Goal: Task Accomplishment & Management: Manage account settings

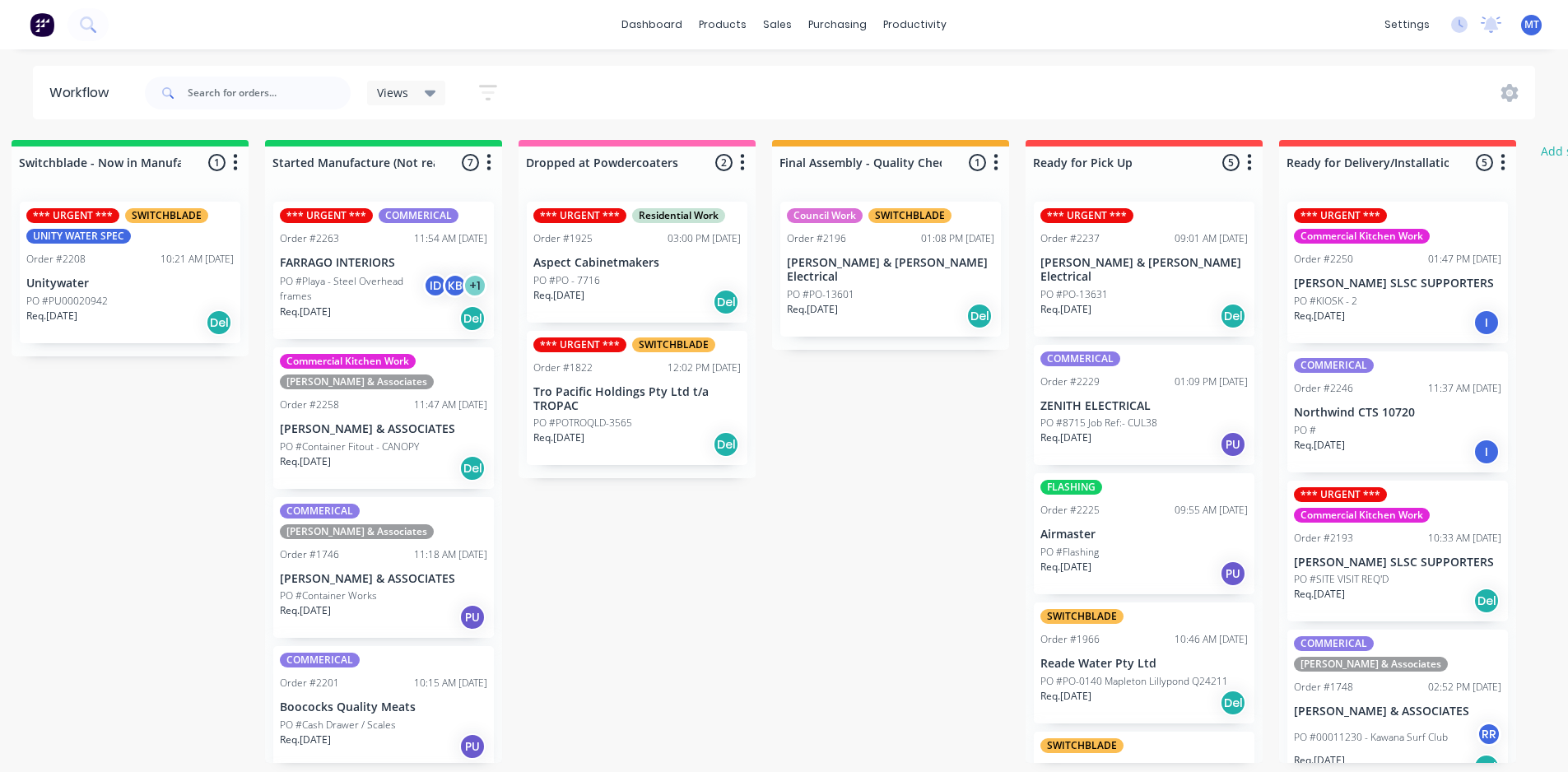
scroll to position [409, 0]
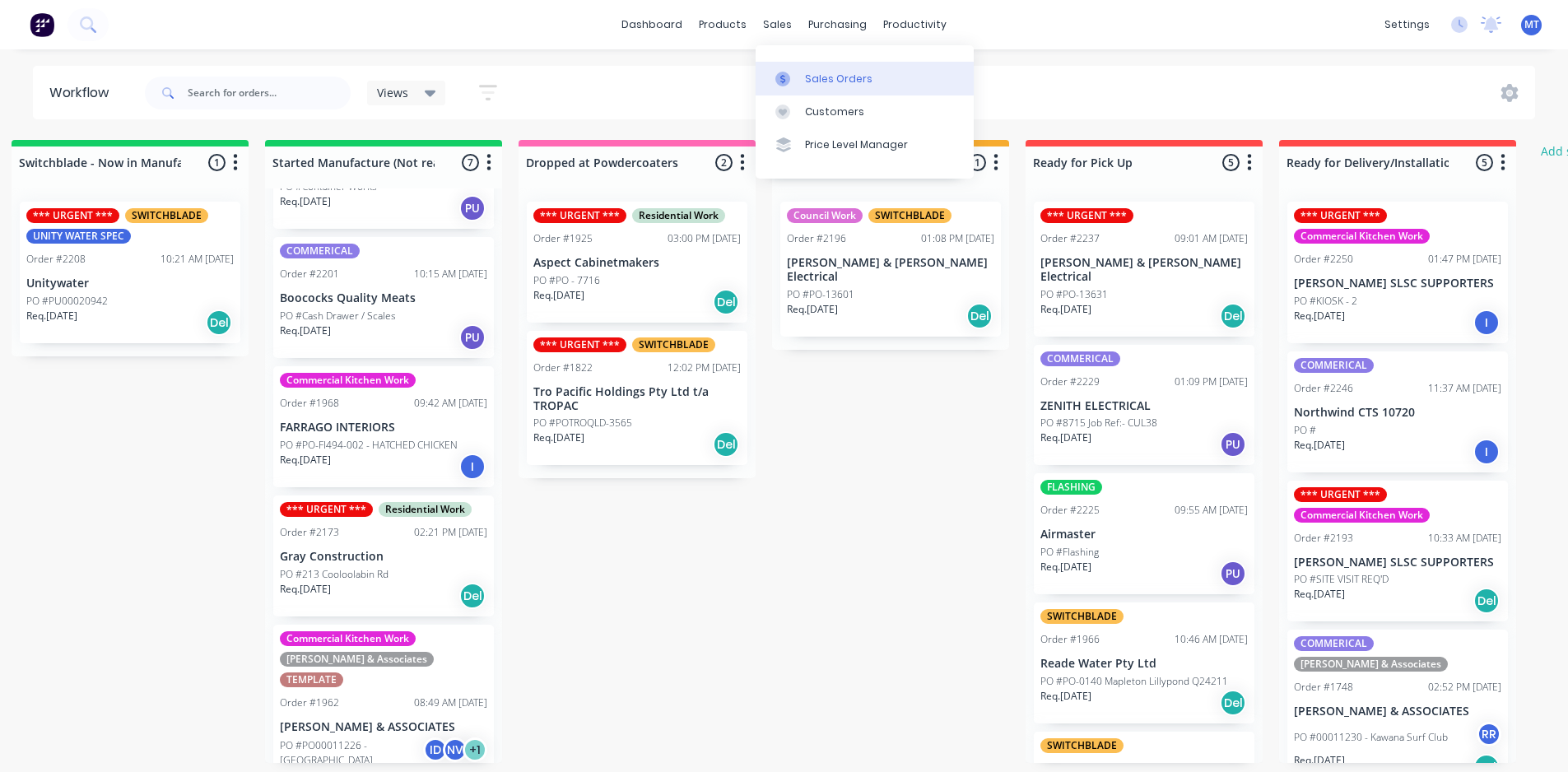
click at [823, 78] on div "Sales Orders" at bounding box center [839, 79] width 68 height 15
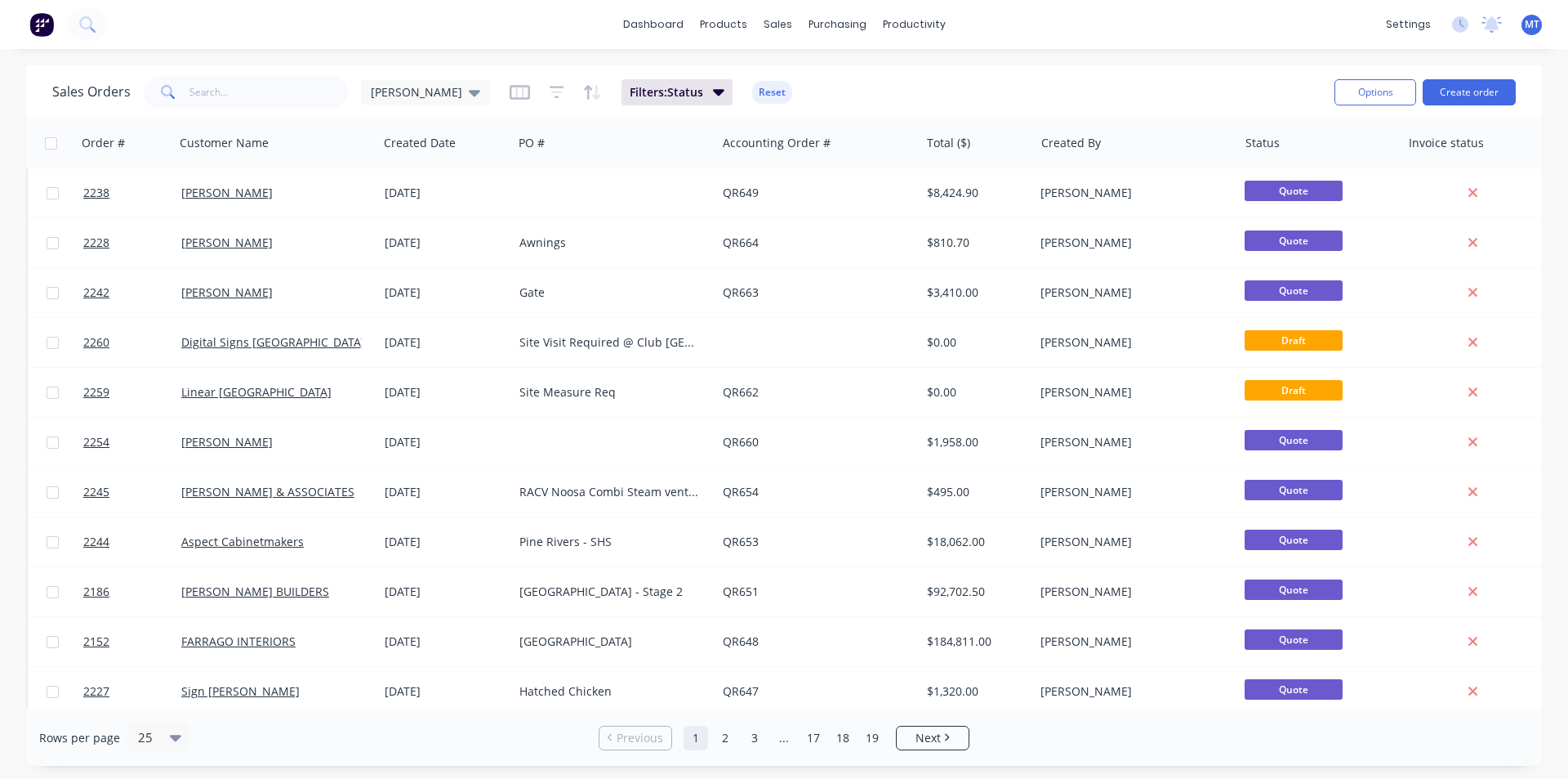
scroll to position [712, 0]
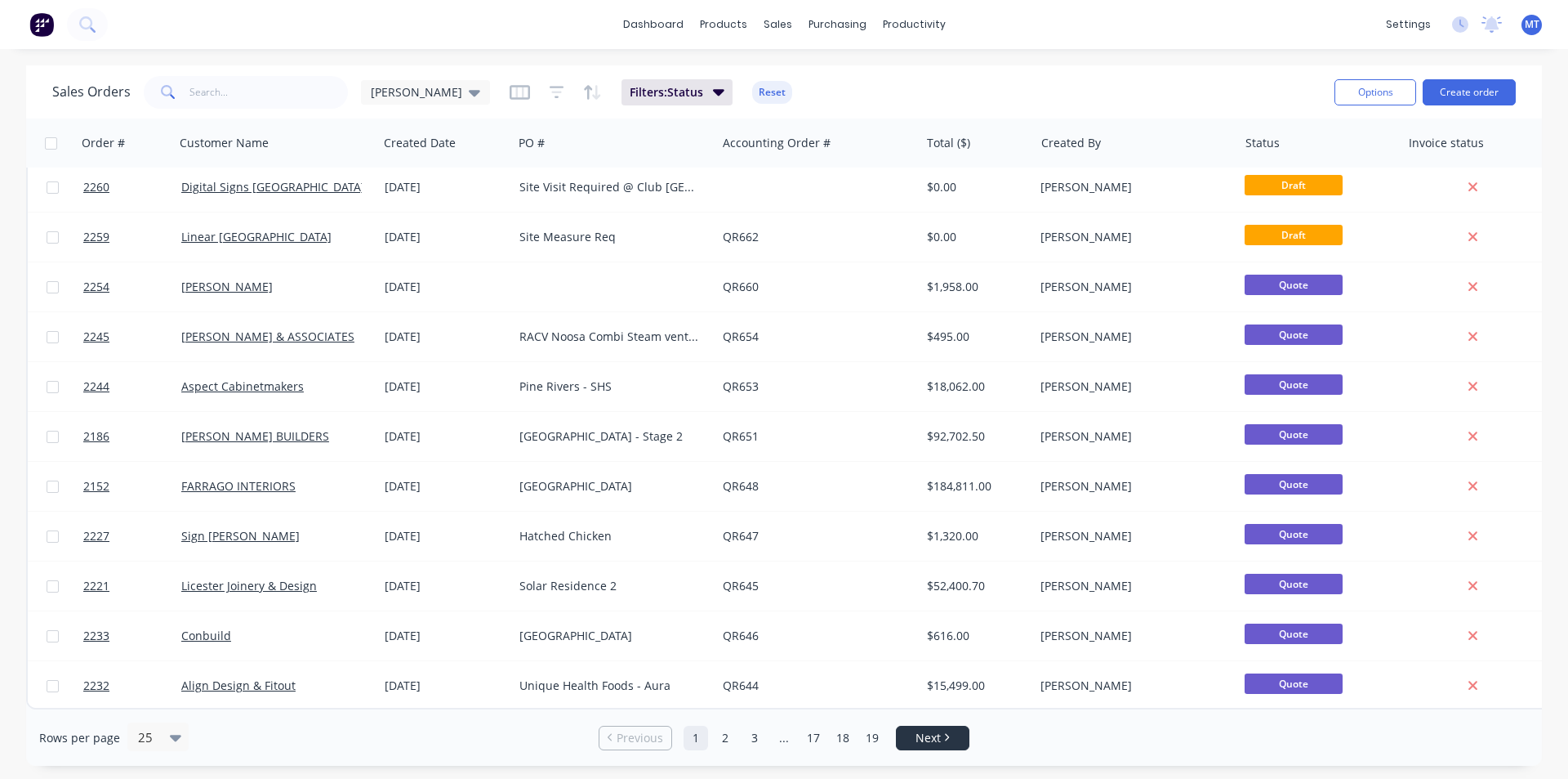
click at [939, 742] on span "Next" at bounding box center [929, 738] width 25 height 16
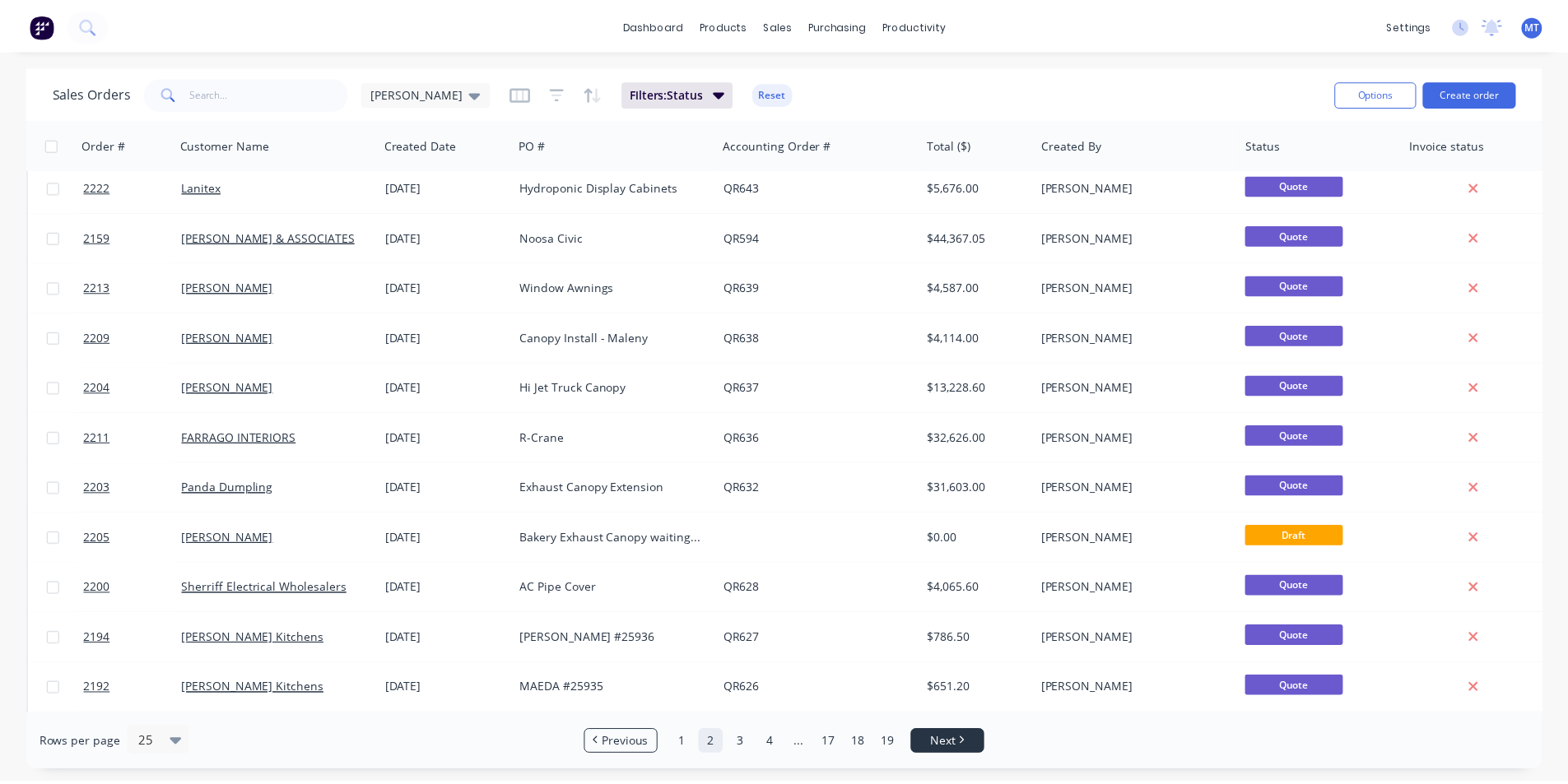
scroll to position [0, 0]
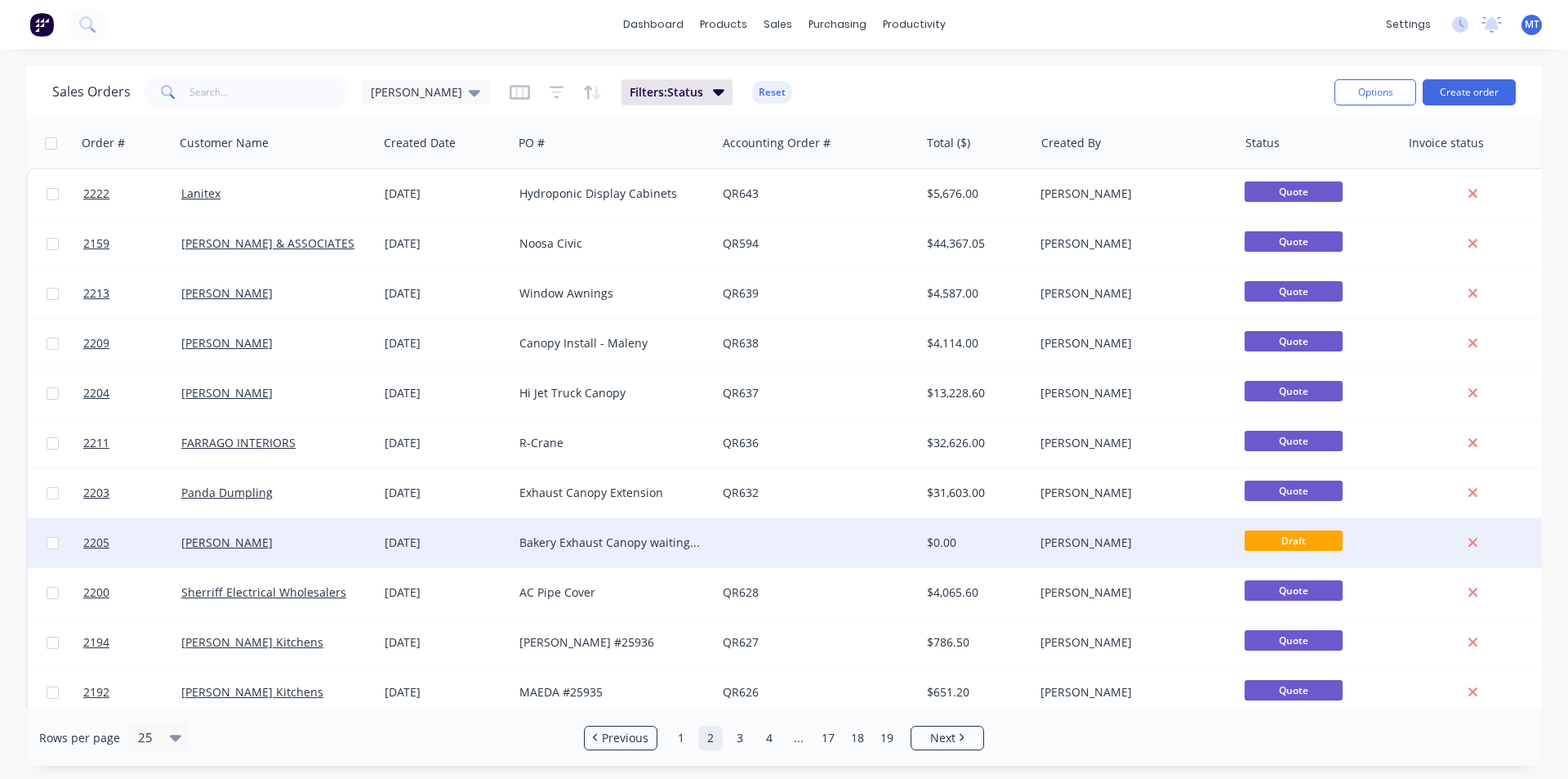
click at [54, 543] on input "checkbox" at bounding box center [52, 542] width 12 height 12
checkbox input "false"
click at [805, 550] on div at bounding box center [818, 543] width 203 height 49
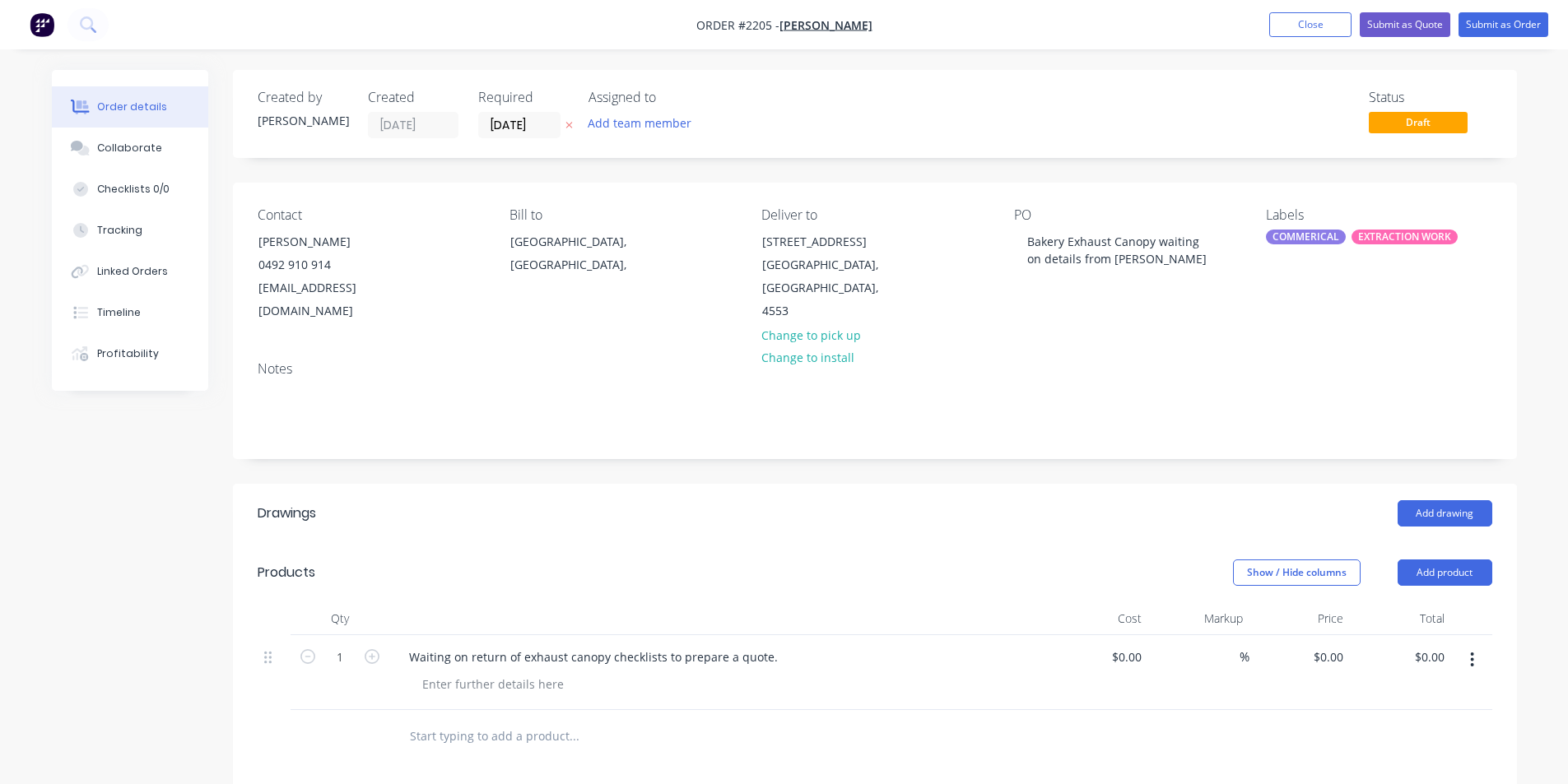
click at [1473, 651] on icon "button" at bounding box center [1472, 660] width 4 height 18
click at [1508, 348] on div "Notes" at bounding box center [874, 403] width 1284 height 110
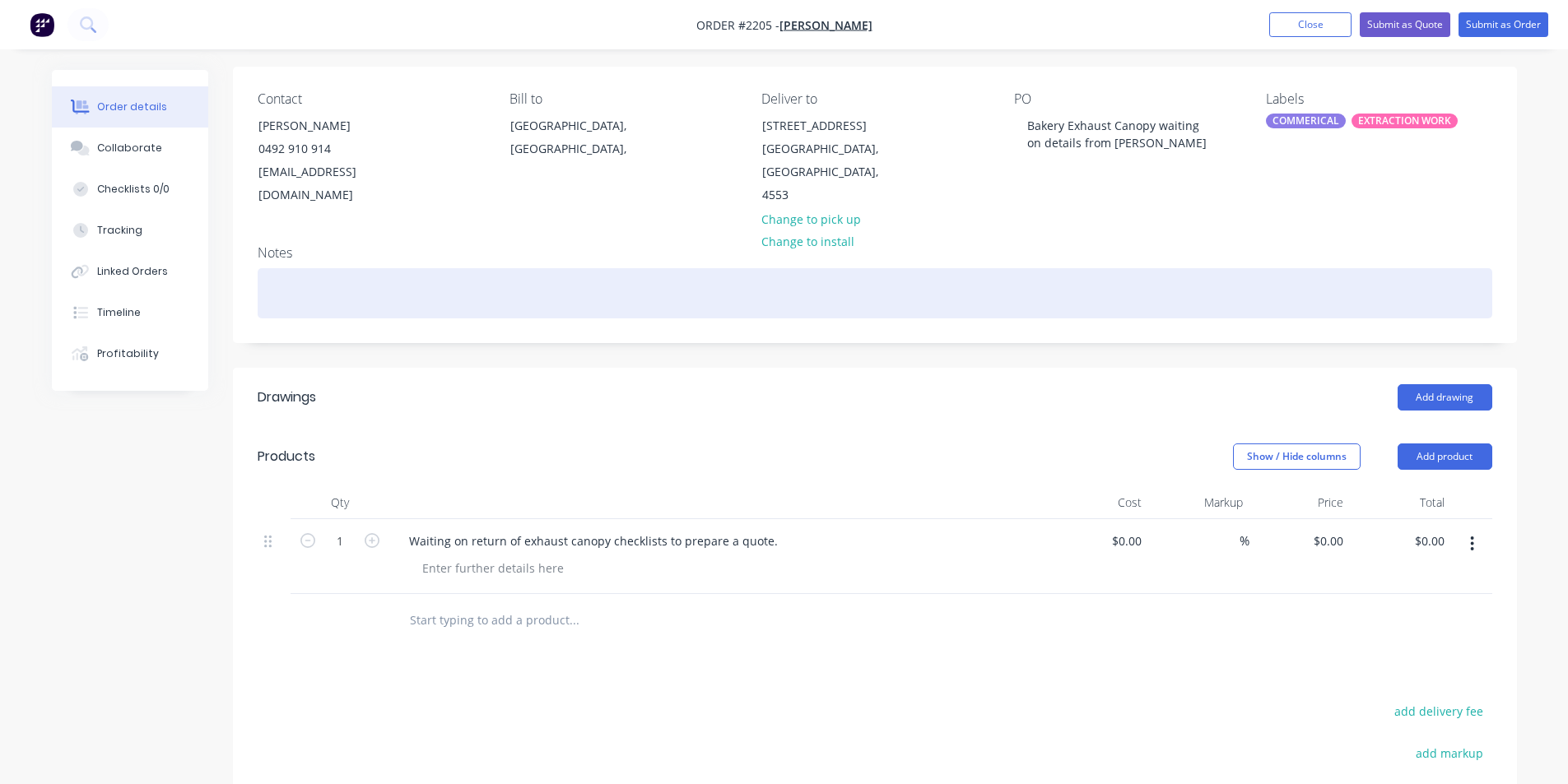
scroll to position [47, 0]
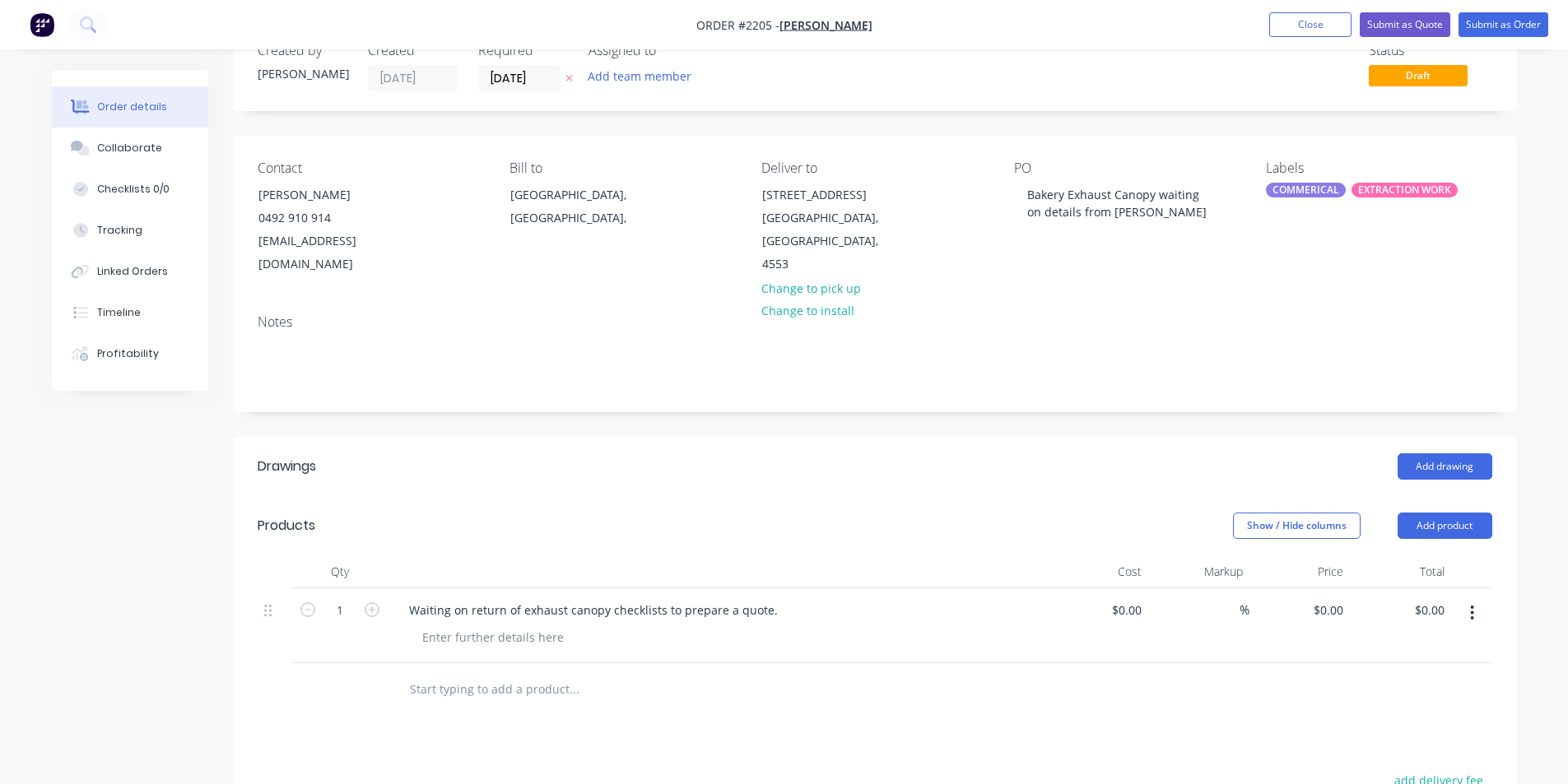
click at [1473, 603] on icon "button" at bounding box center [1472, 613] width 4 height 18
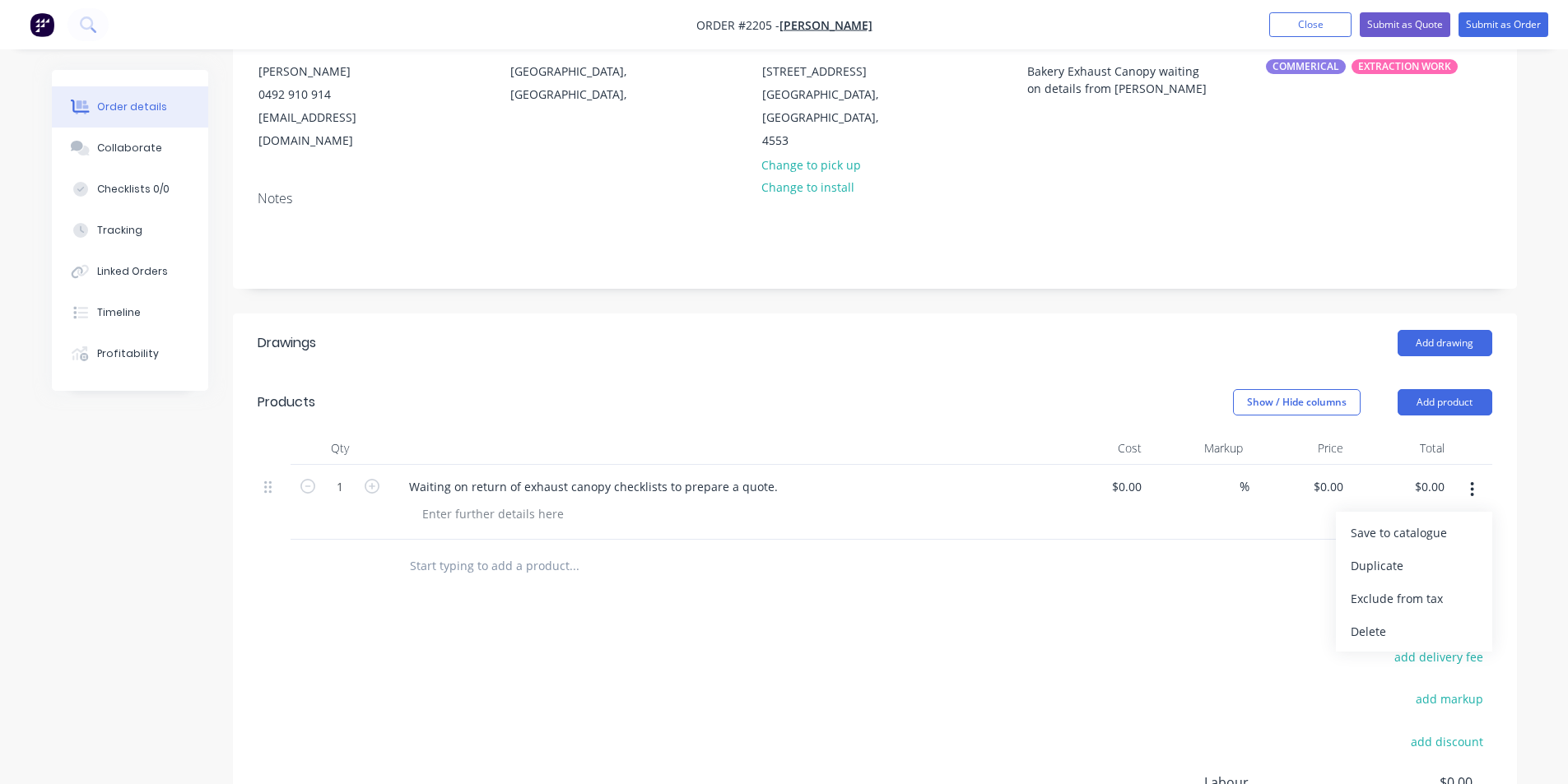
scroll to position [212, 0]
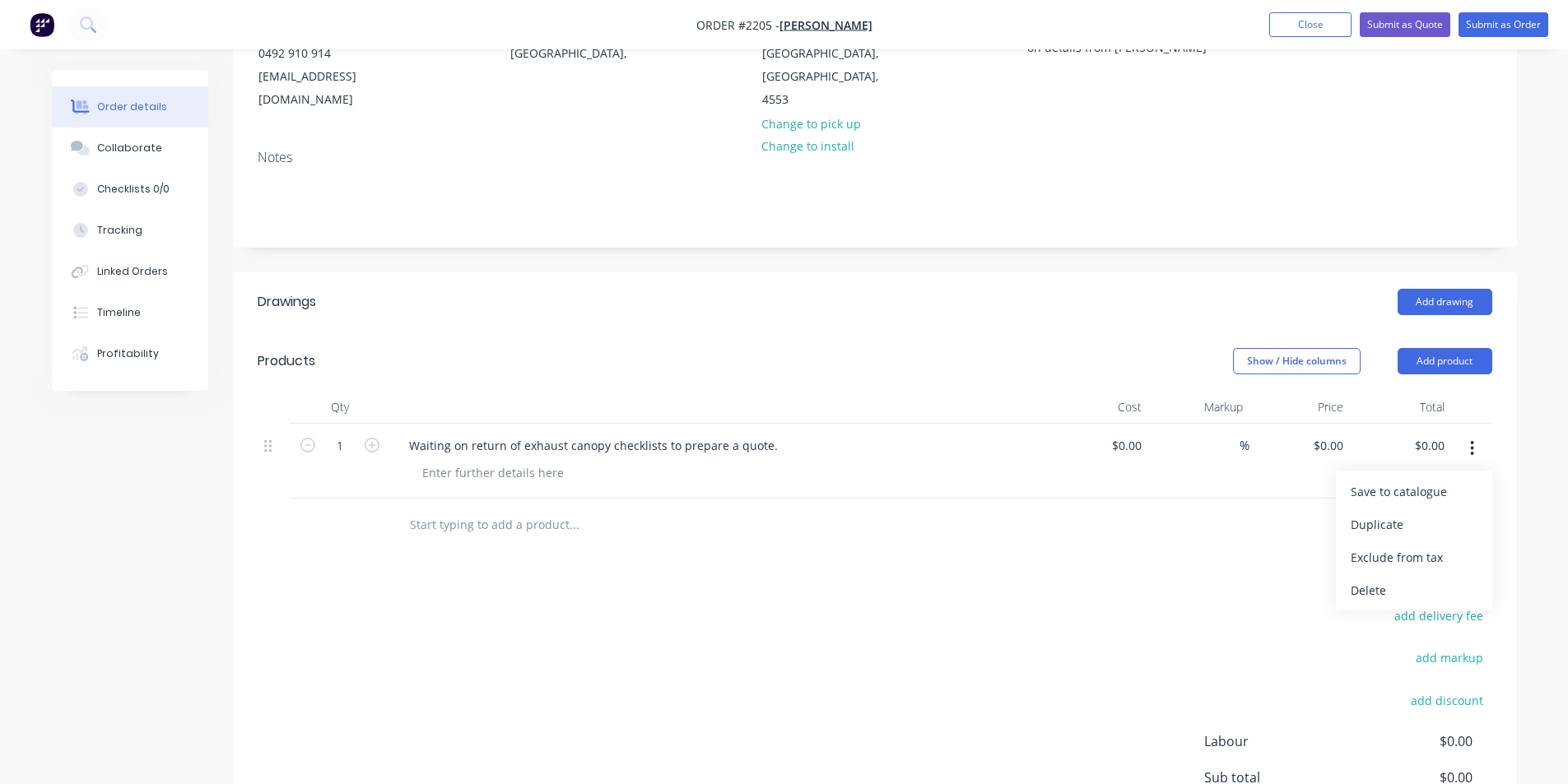
click at [1473, 441] on icon "button" at bounding box center [1473, 448] width 4 height 15
click at [1179, 293] on header "Drawings Add drawing" at bounding box center [874, 302] width 1284 height 60
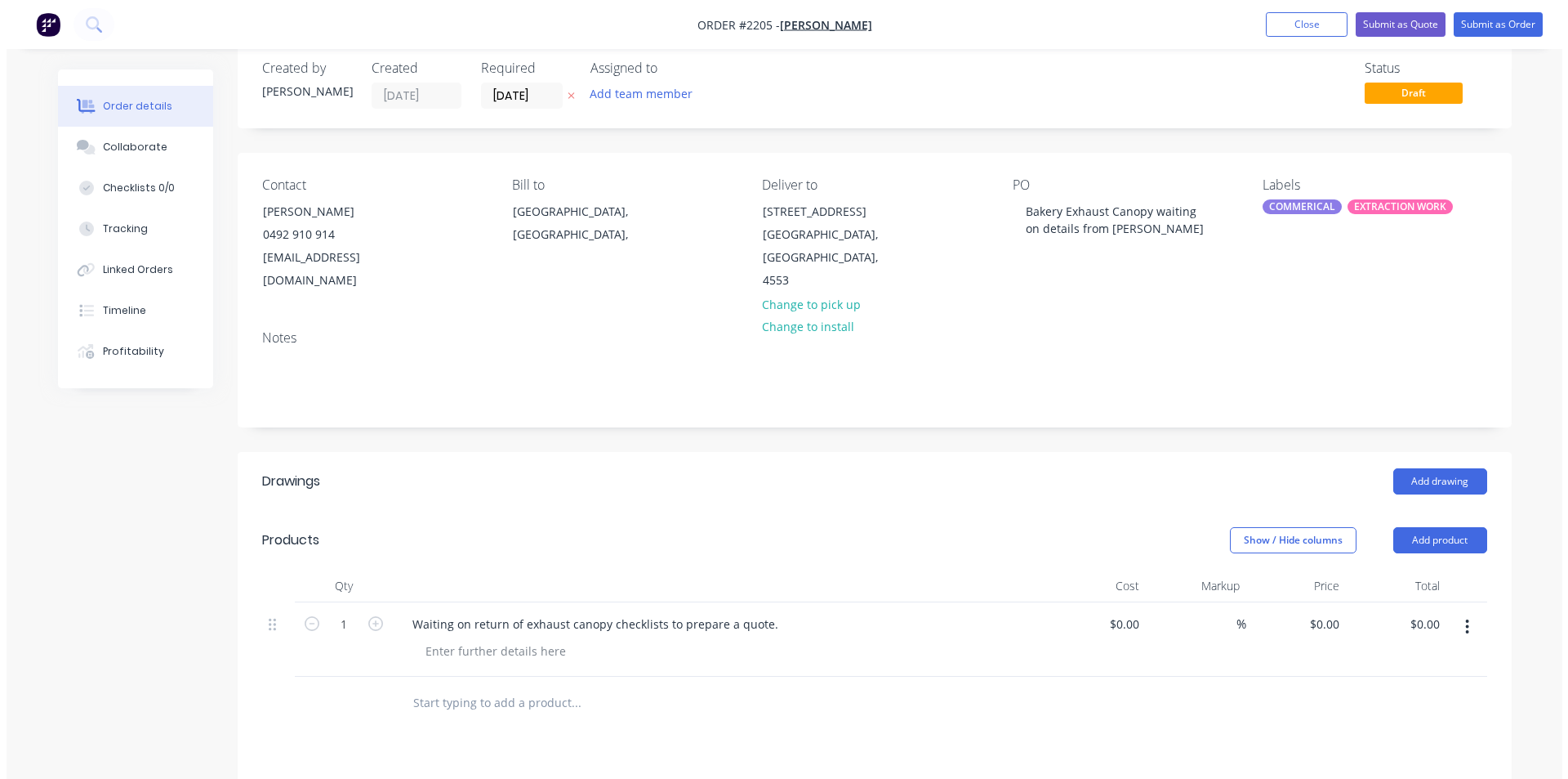
scroll to position [0, 0]
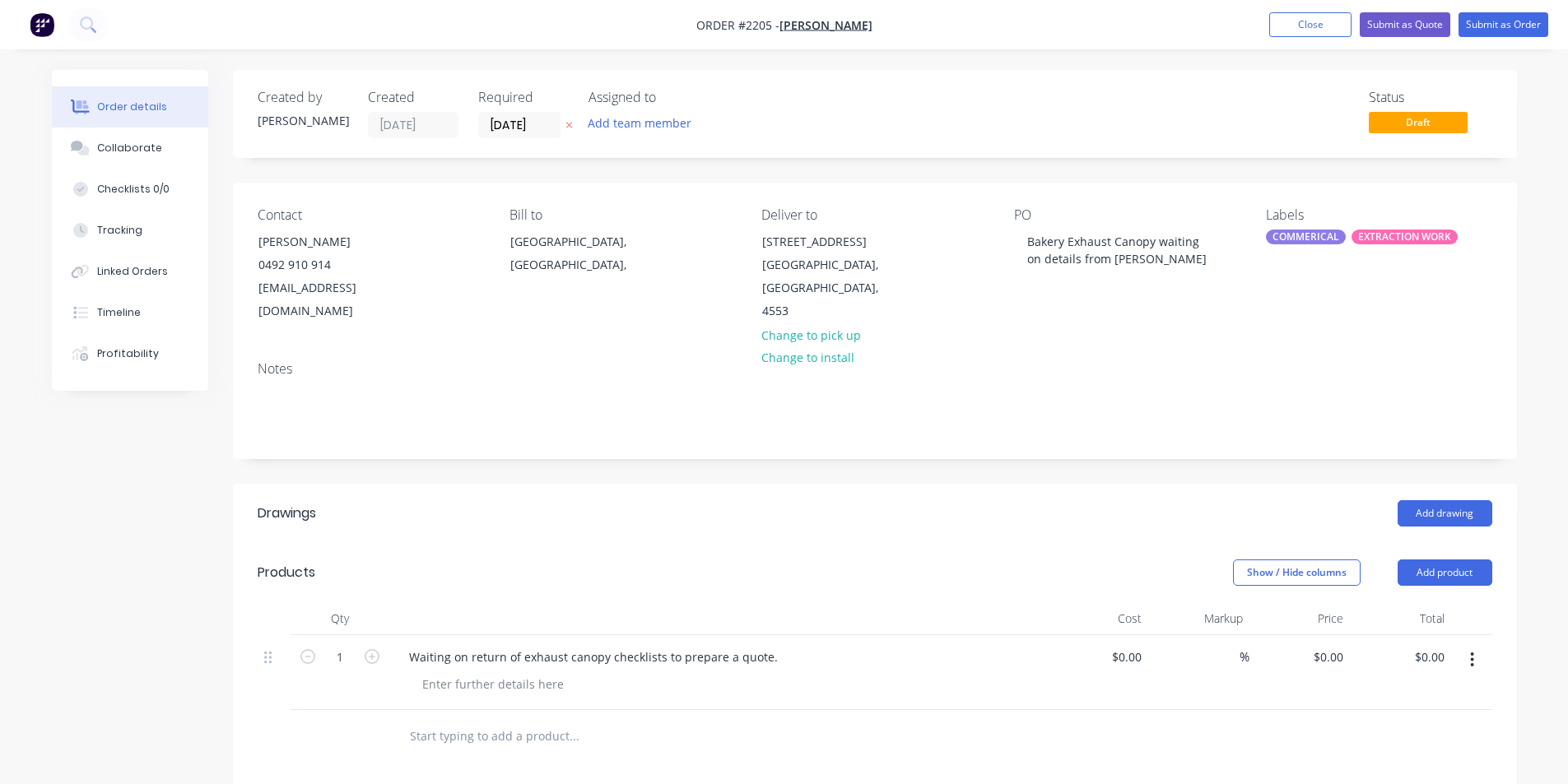
drag, startPoint x: 156, startPoint y: 111, endPoint x: 139, endPoint y: 112, distance: 17.0
click at [139, 112] on div "Order details" at bounding box center [132, 107] width 70 height 15
click at [1319, 31] on button "Close" at bounding box center [1310, 24] width 83 height 25
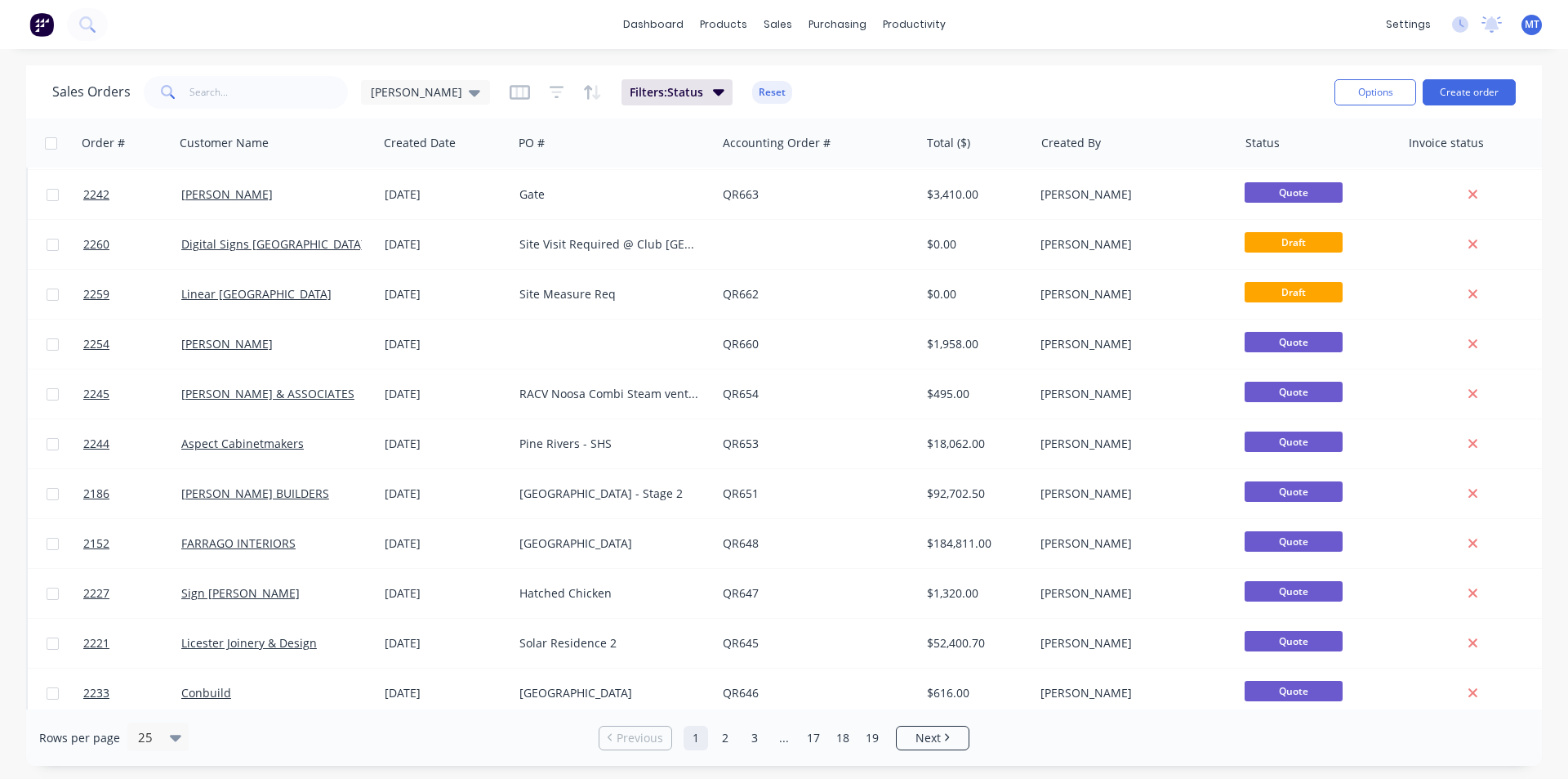
scroll to position [712, 0]
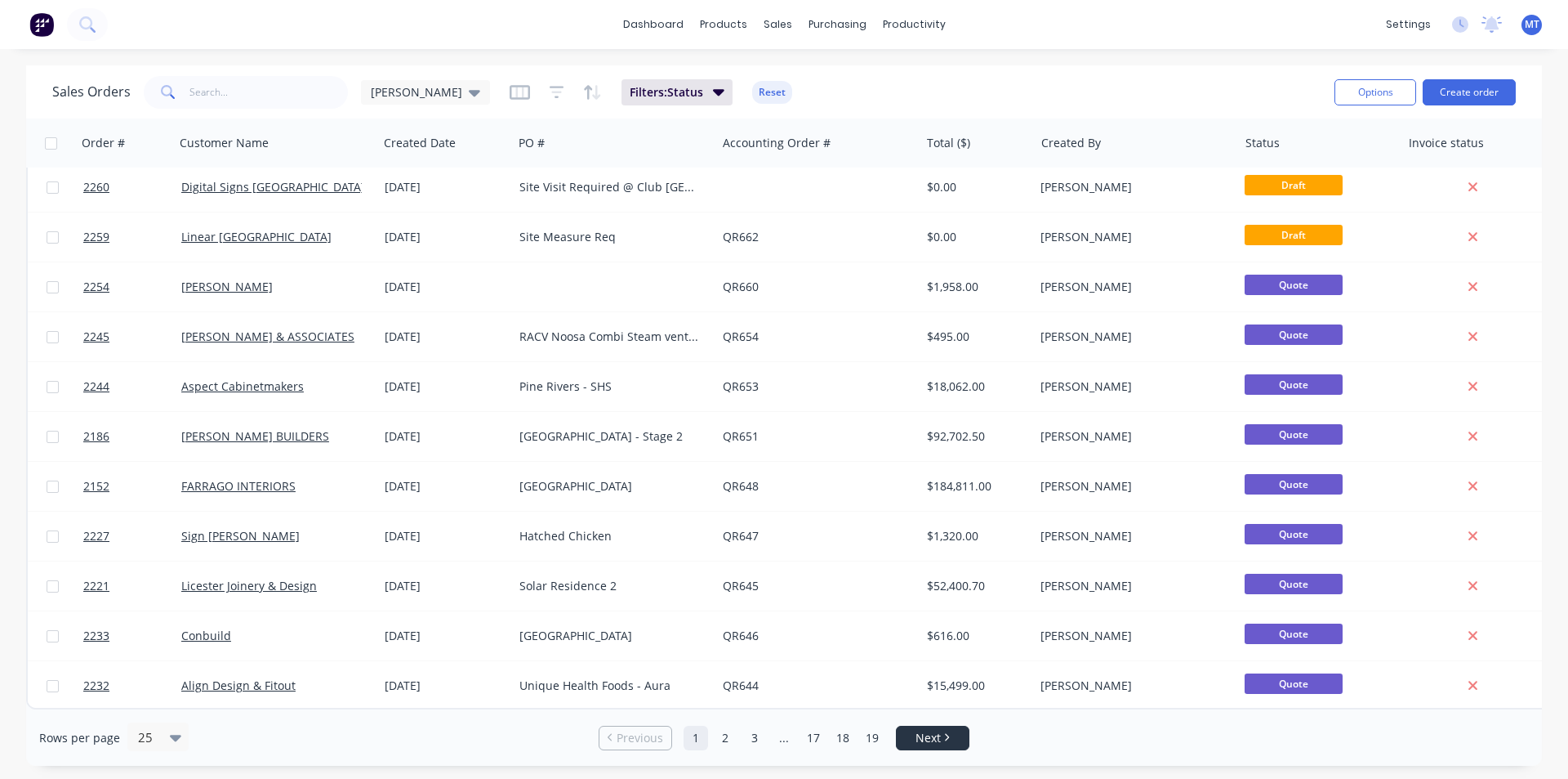
click at [911, 736] on link "Next" at bounding box center [932, 738] width 72 height 16
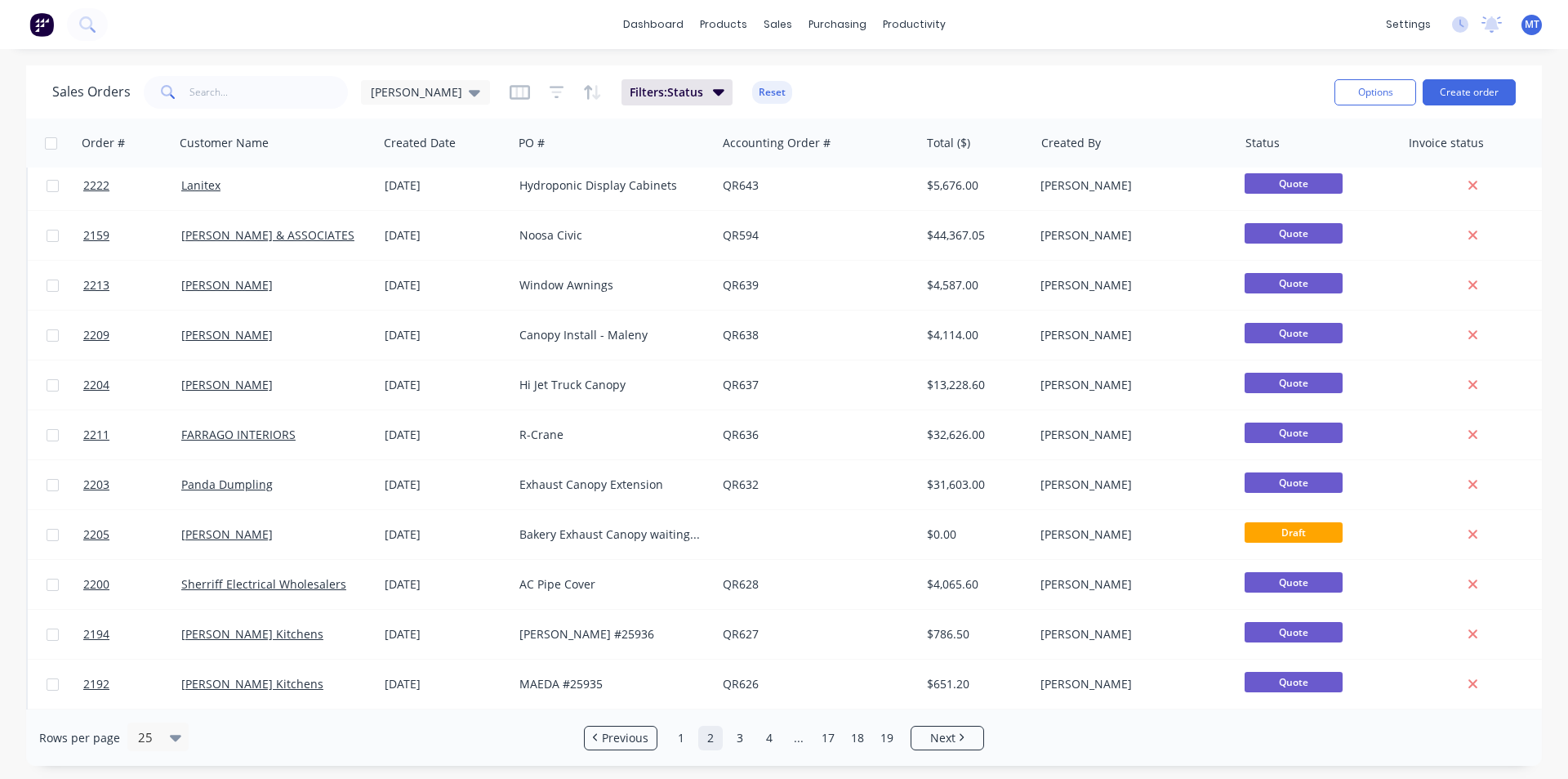
scroll to position [0, 0]
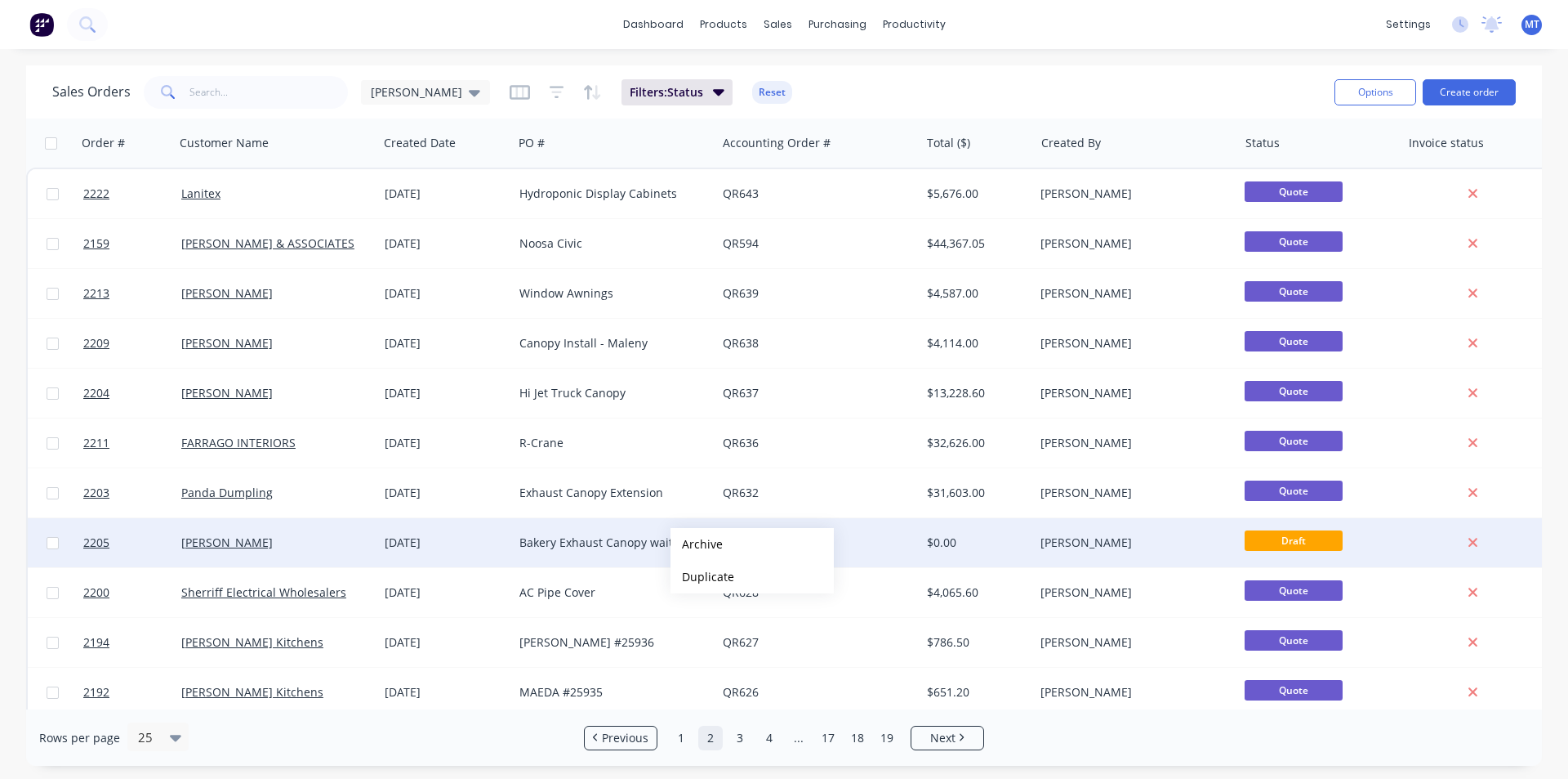
click at [711, 540] on button "Archive" at bounding box center [751, 544] width 163 height 33
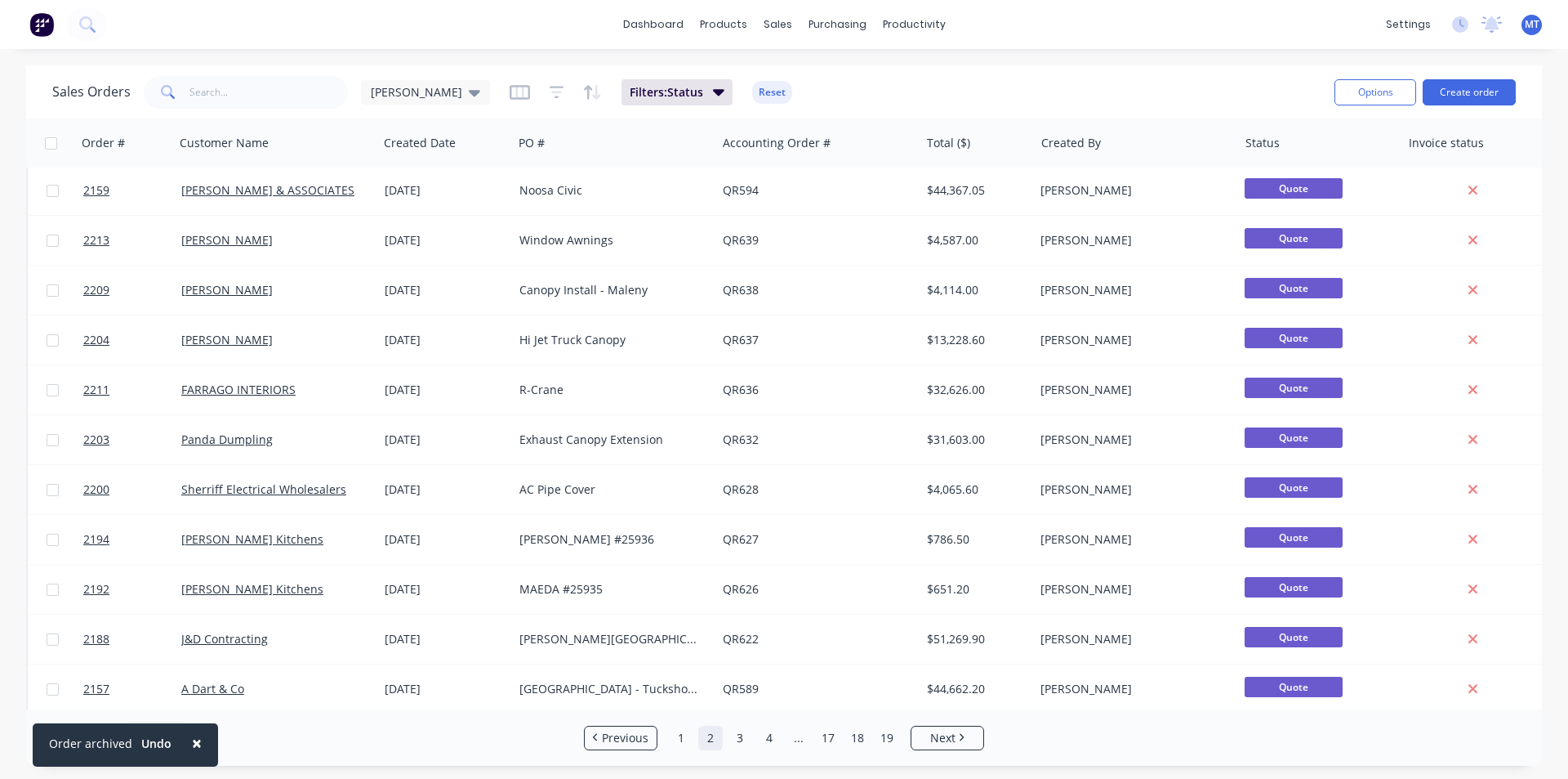
scroll to position [82, 0]
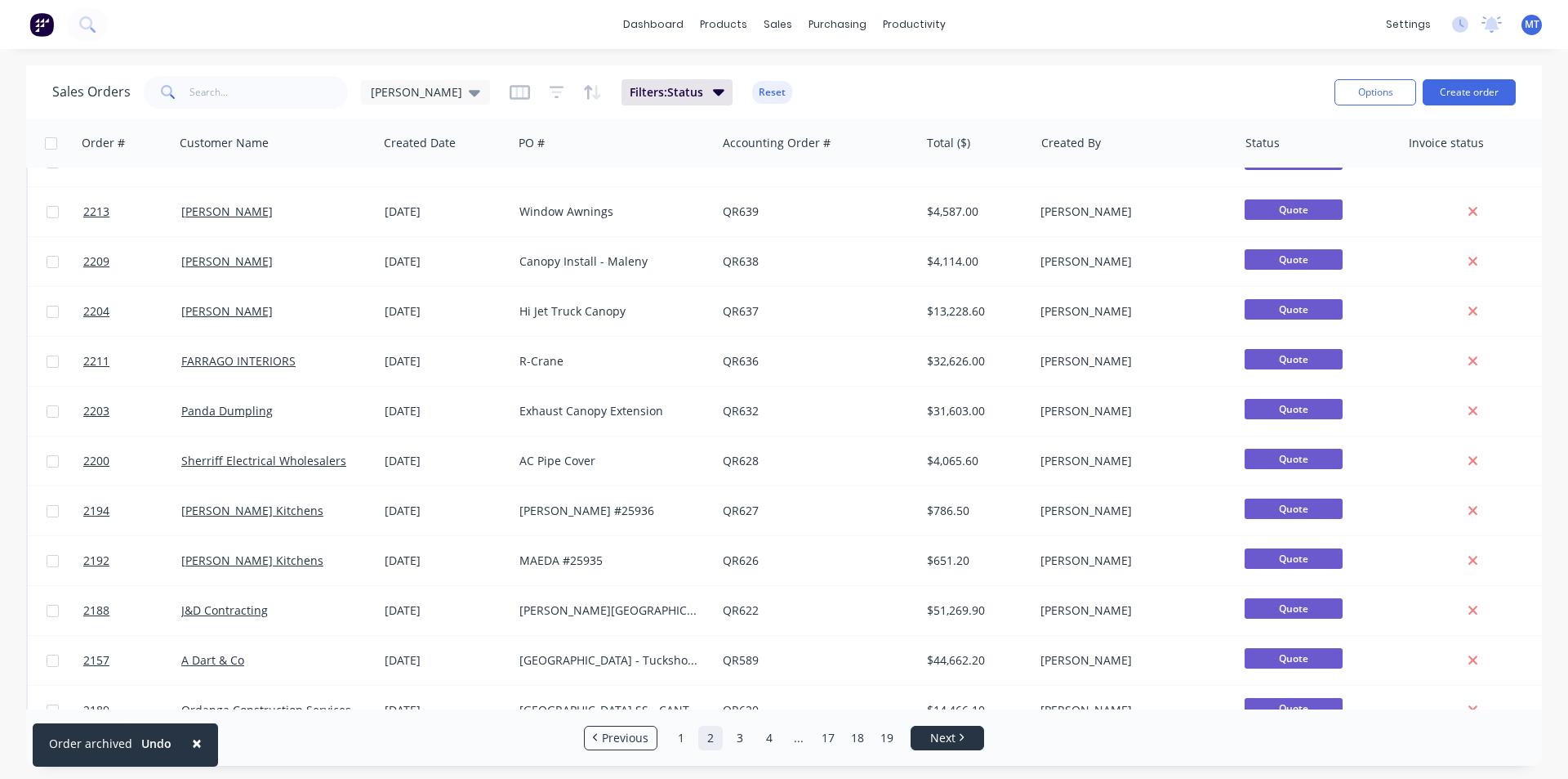
click at [963, 742] on link "Next" at bounding box center [947, 738] width 72 height 16
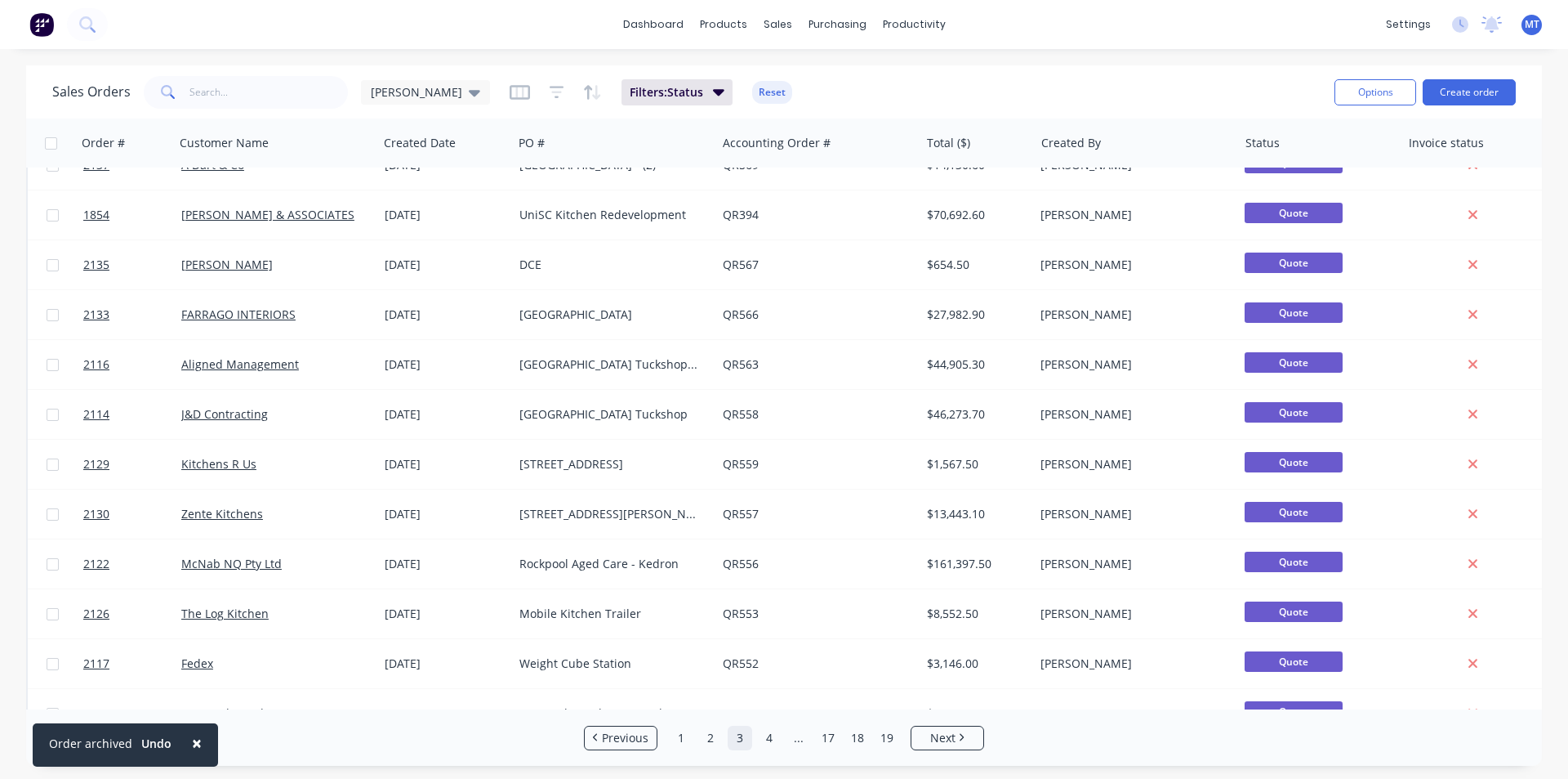
scroll to position [712, 0]
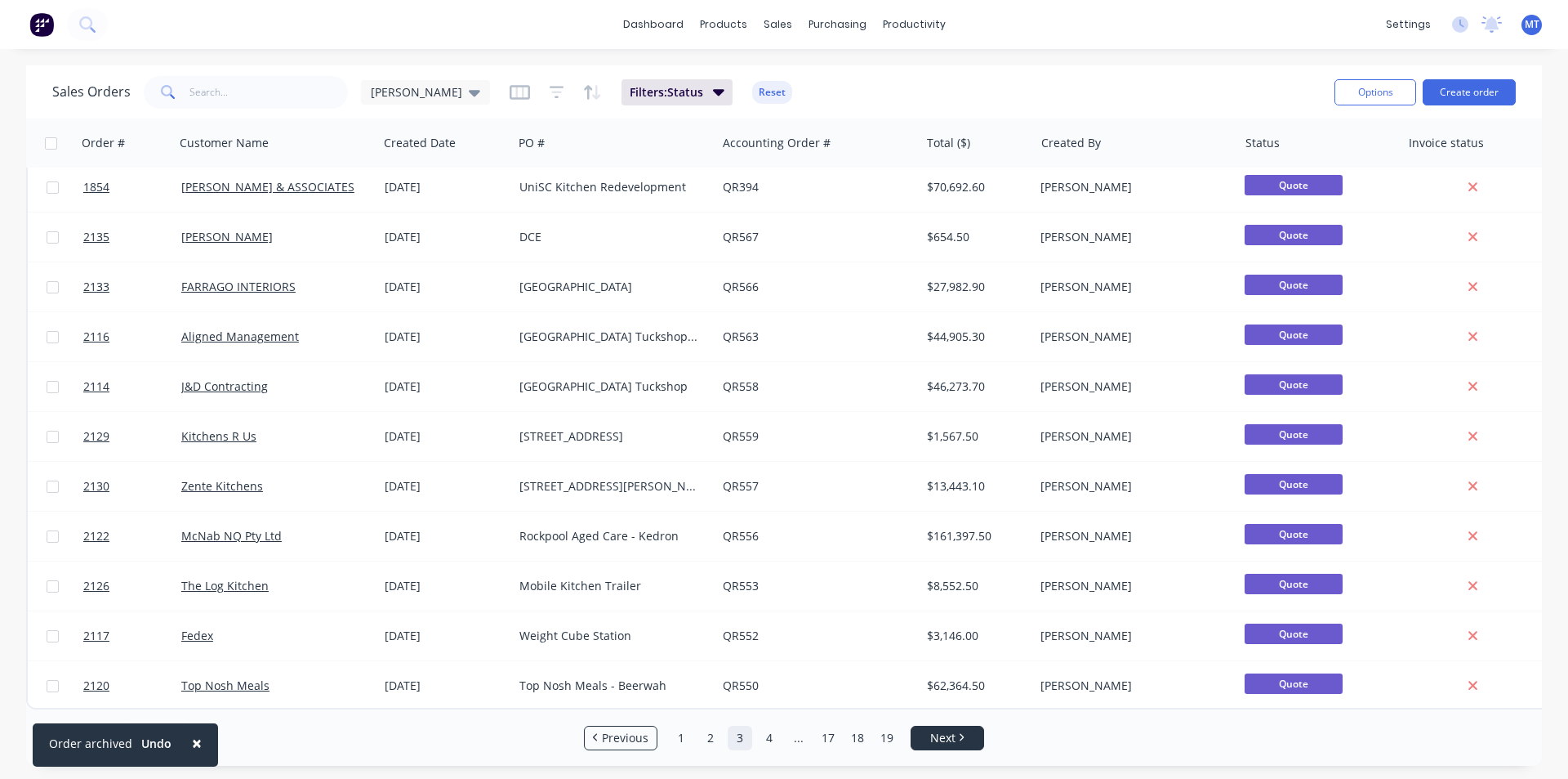
click at [970, 731] on link "Next" at bounding box center [947, 738] width 72 height 16
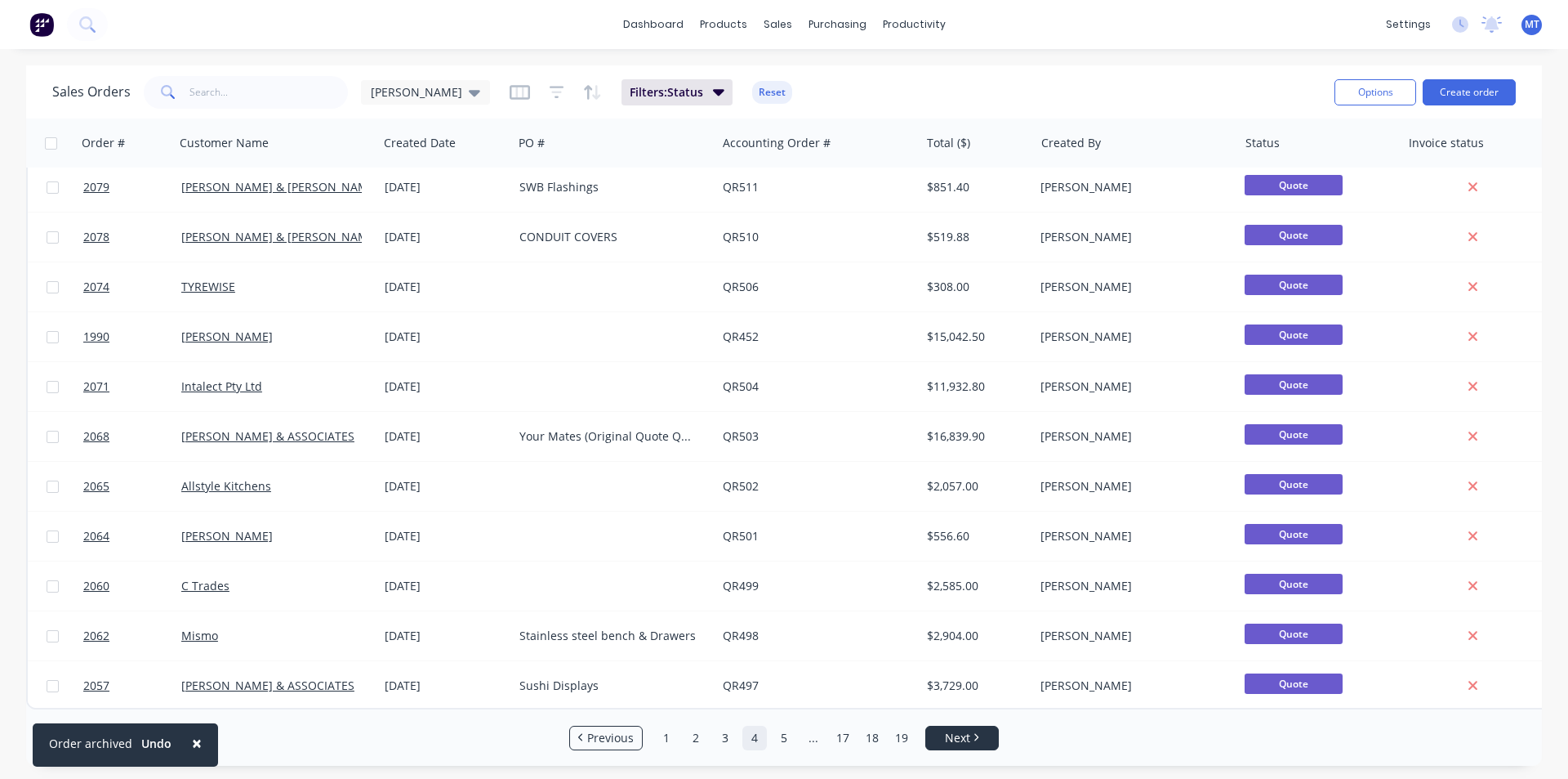
click at [970, 742] on span "Next" at bounding box center [958, 738] width 25 height 16
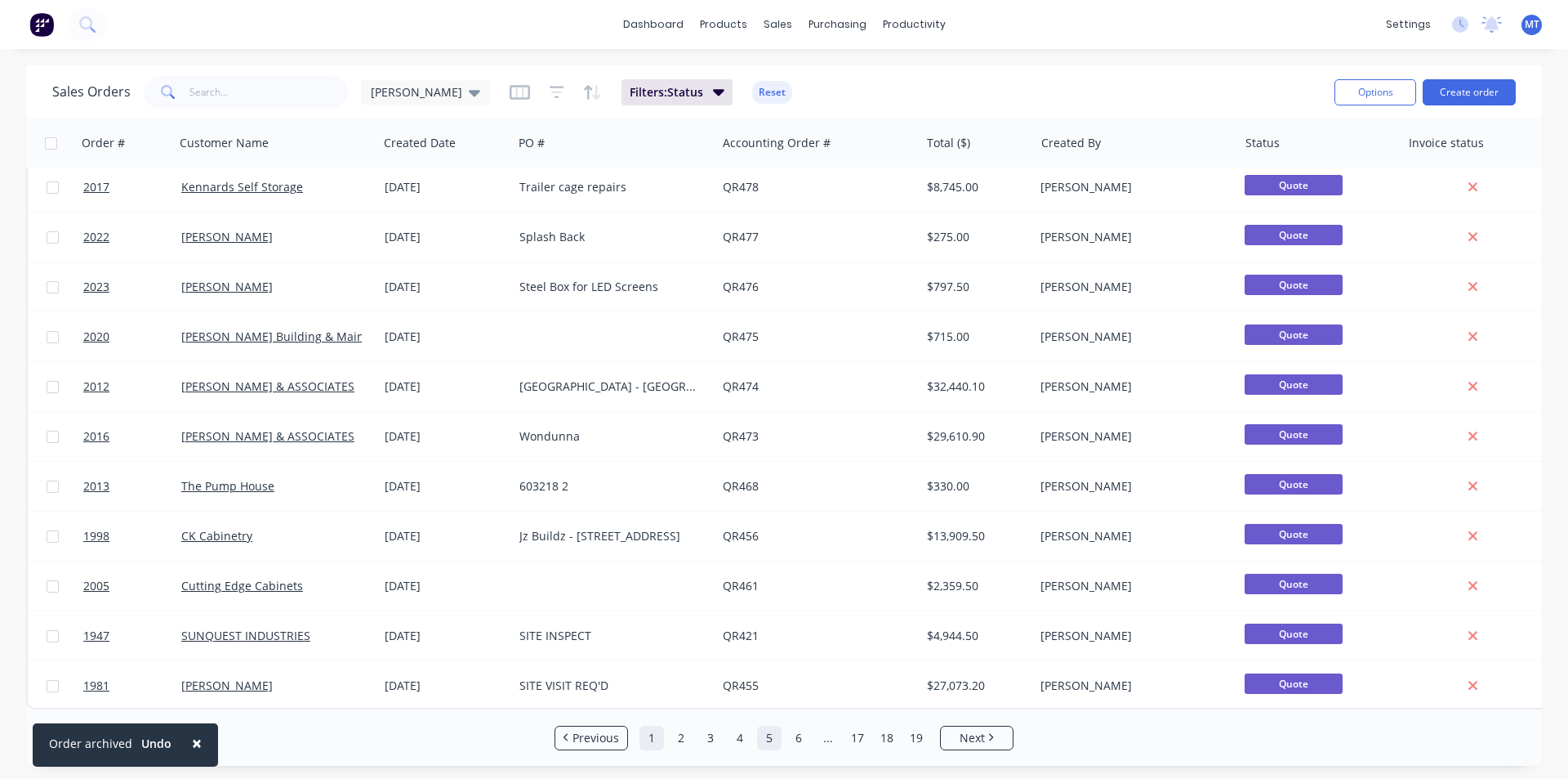
click at [647, 742] on link "1" at bounding box center [651, 738] width 25 height 25
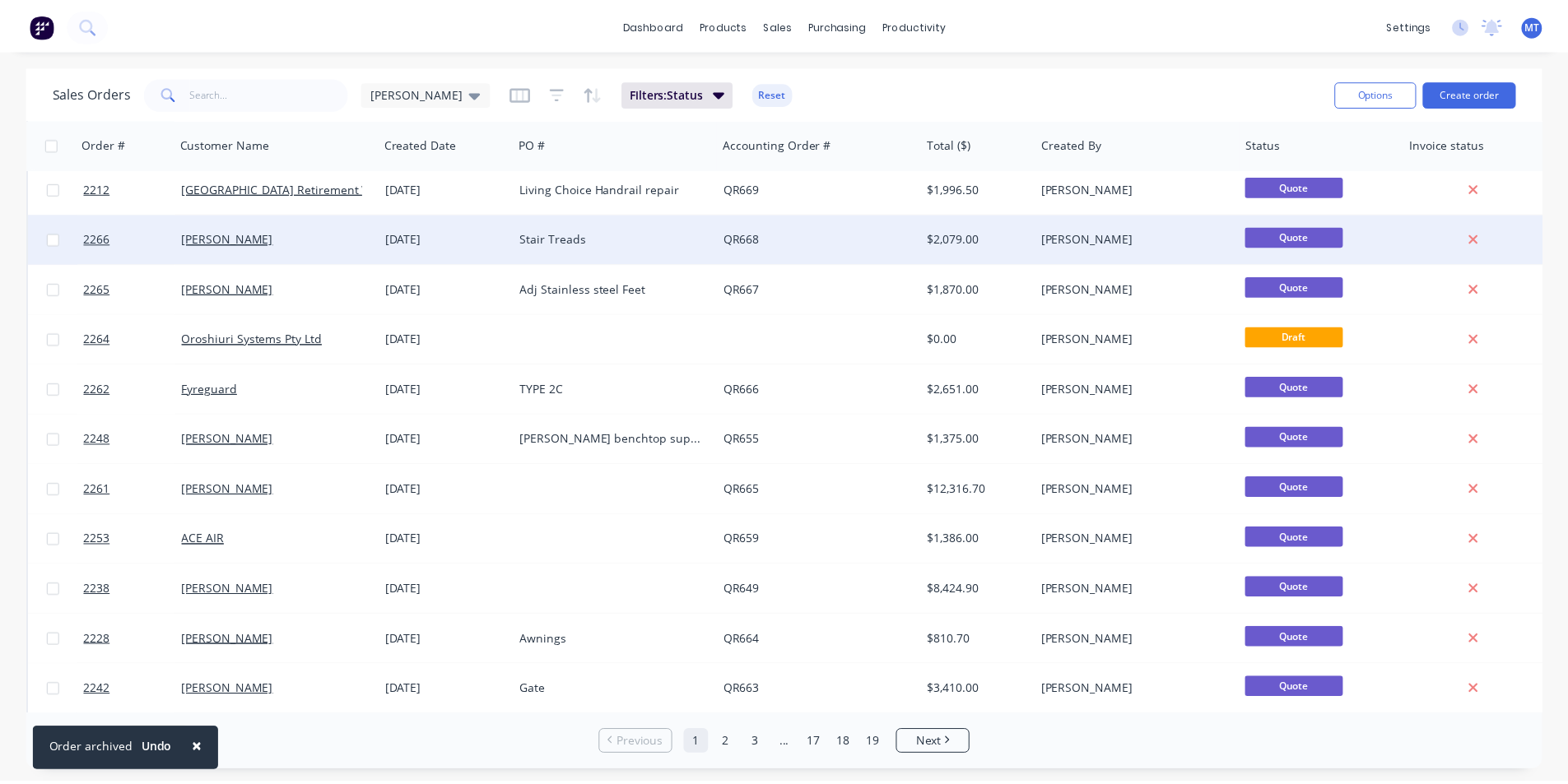
scroll to position [164, 0]
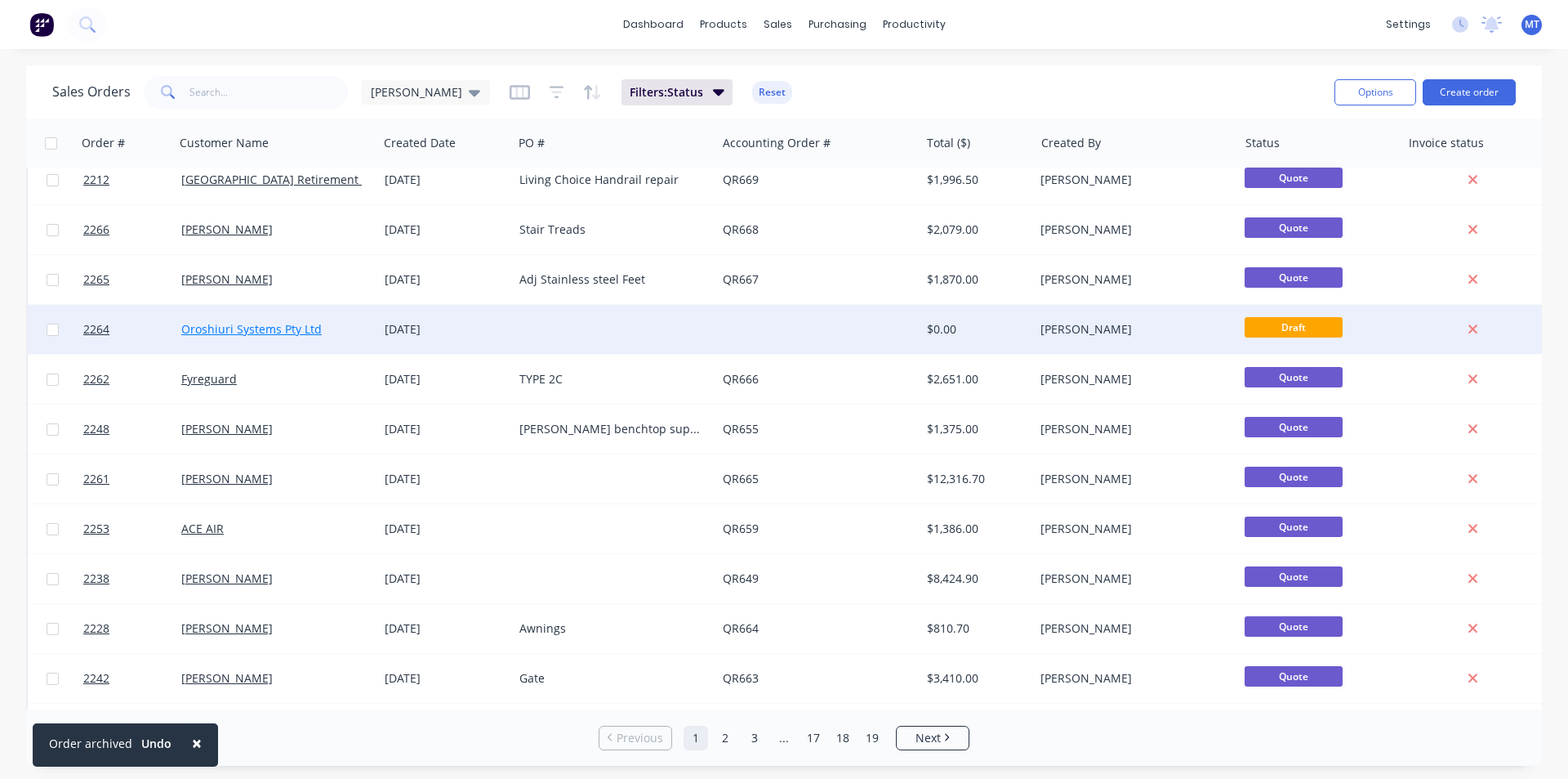
click at [305, 332] on link "Oroshiuri Systems Pty Ltd" at bounding box center [251, 329] width 140 height 15
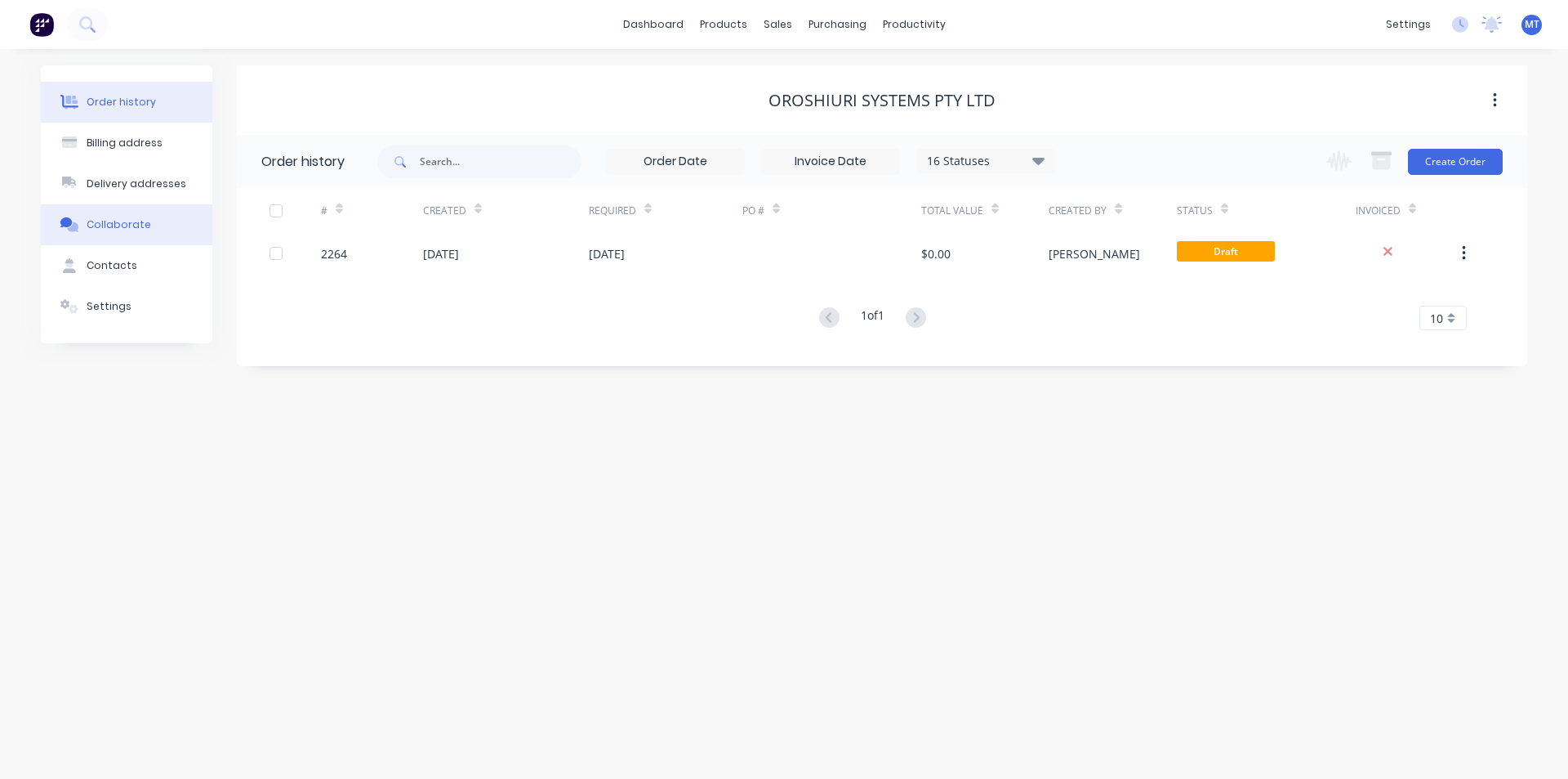
click at [113, 224] on div "Collaborate" at bounding box center [118, 225] width 65 height 15
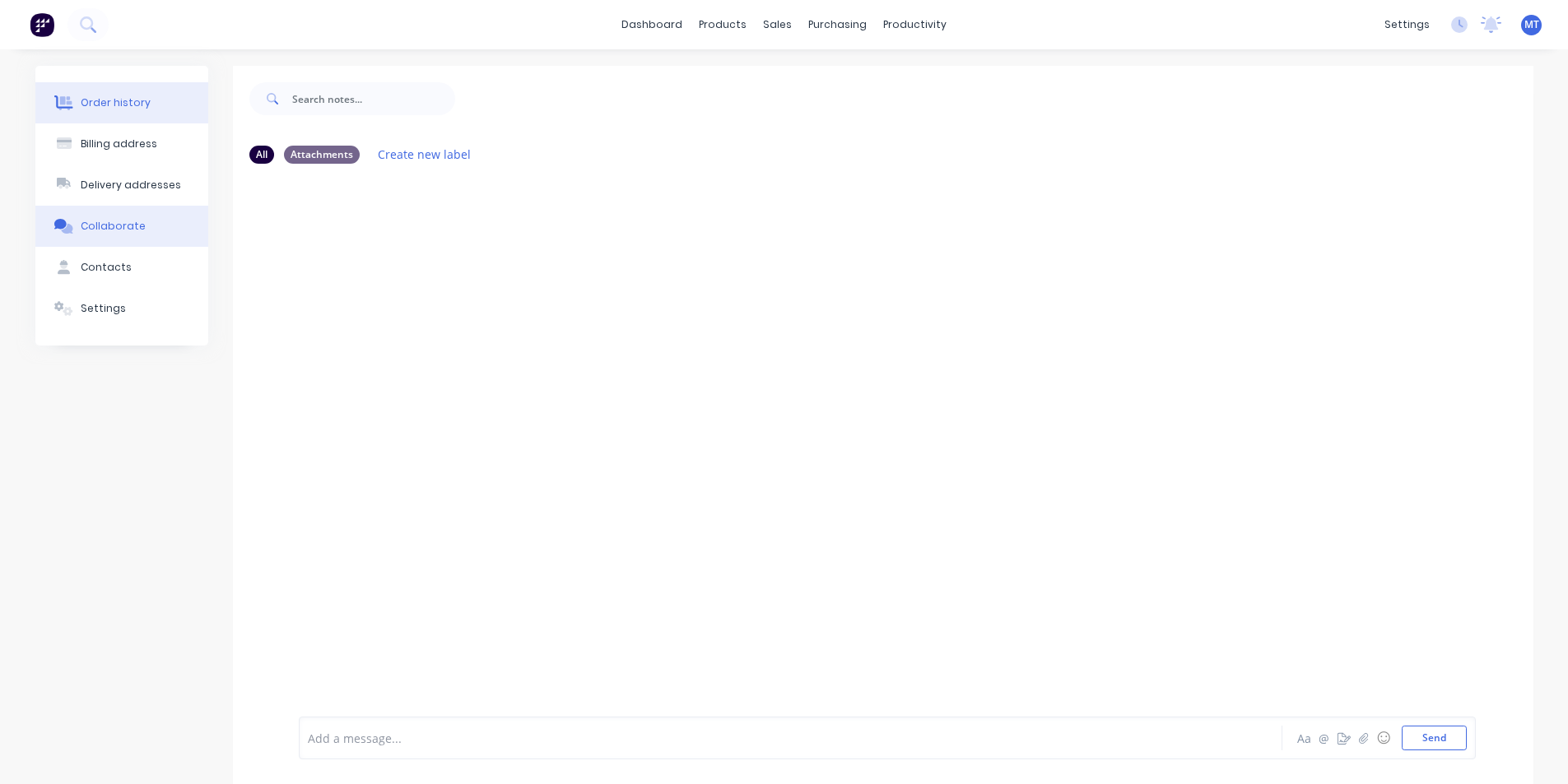
click at [124, 102] on div "Order history" at bounding box center [116, 103] width 70 height 15
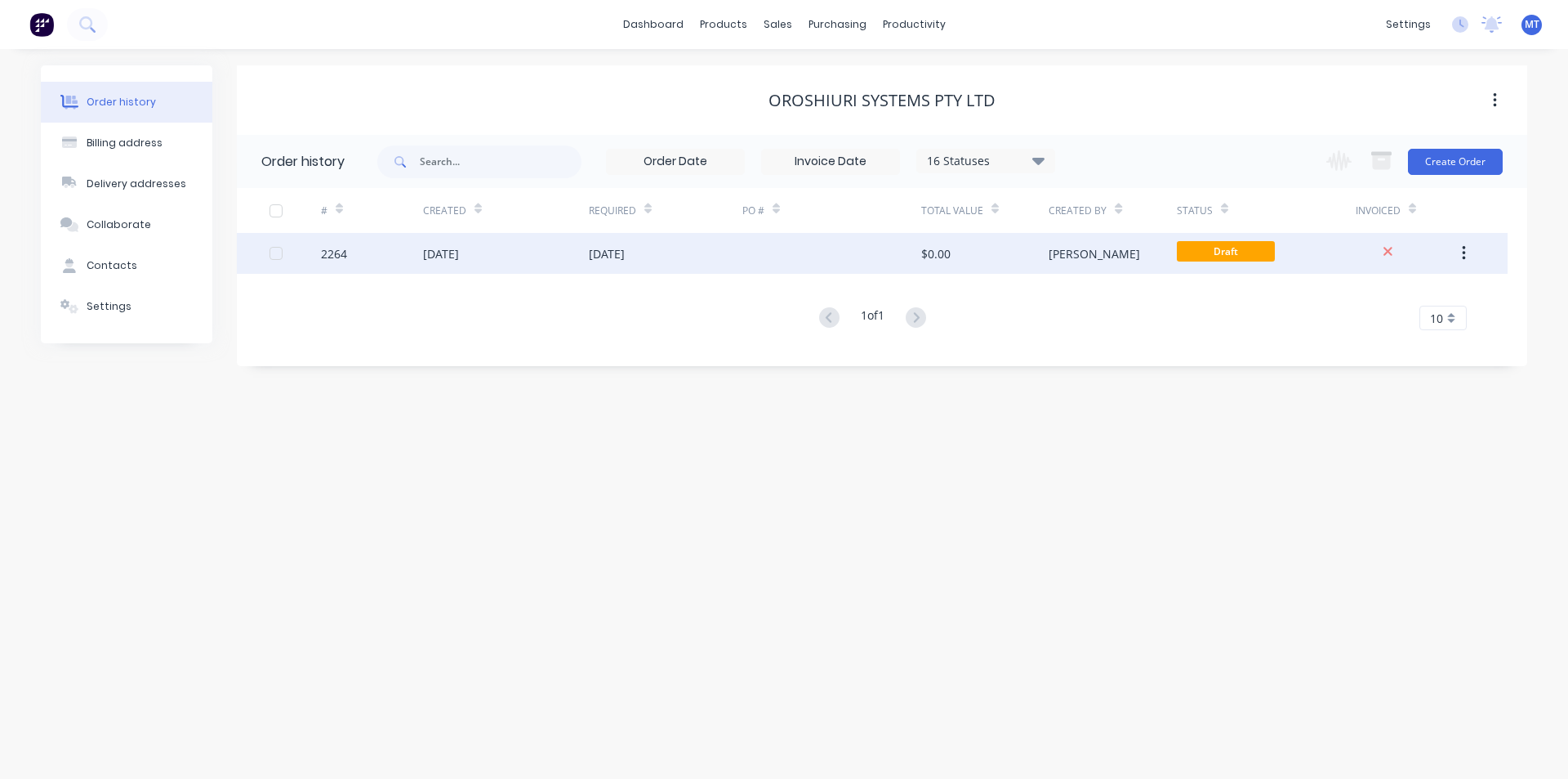
click at [595, 258] on div "[DATE]" at bounding box center [606, 253] width 36 height 17
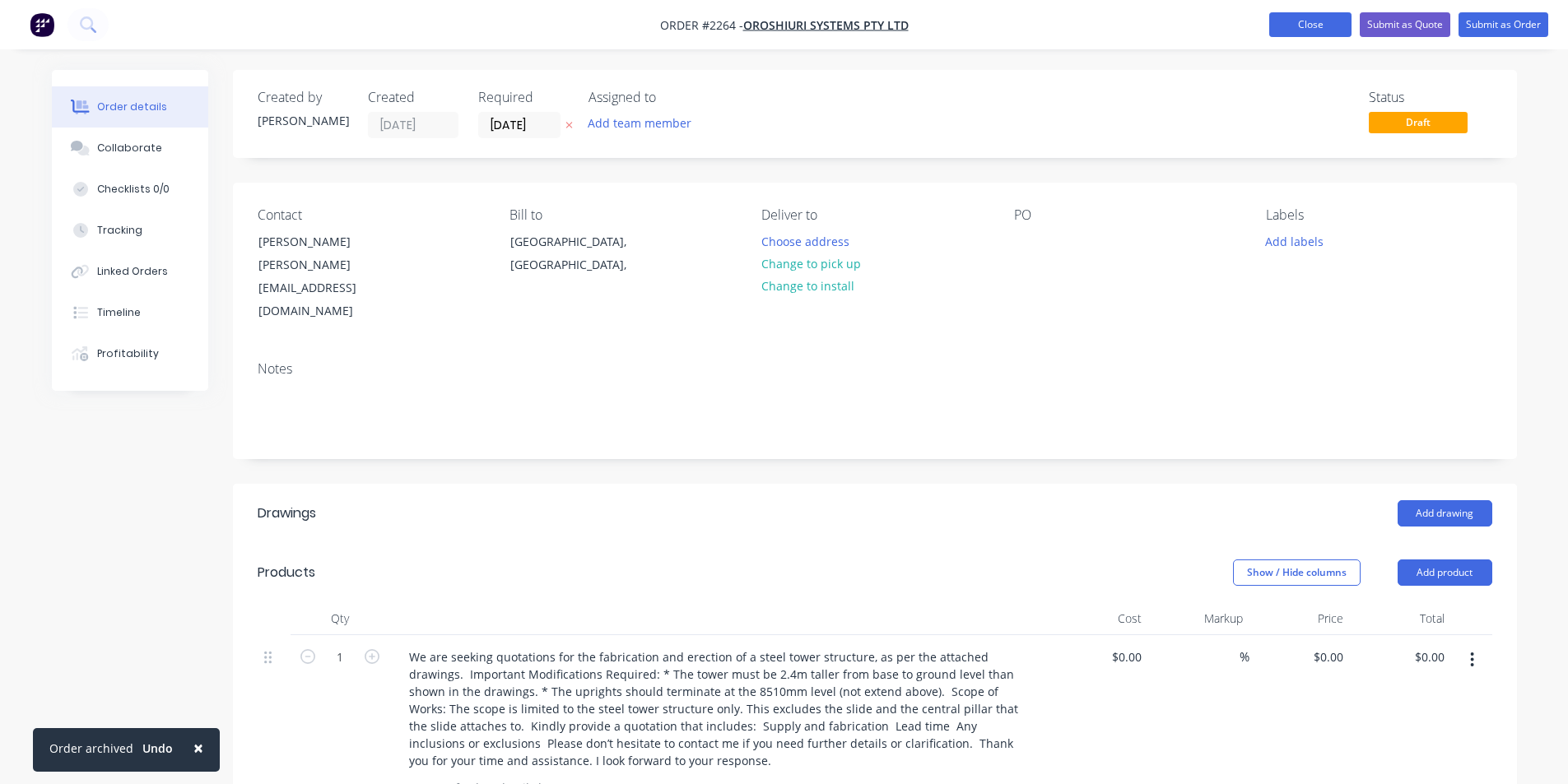
click at [1319, 21] on button "Close" at bounding box center [1310, 24] width 83 height 25
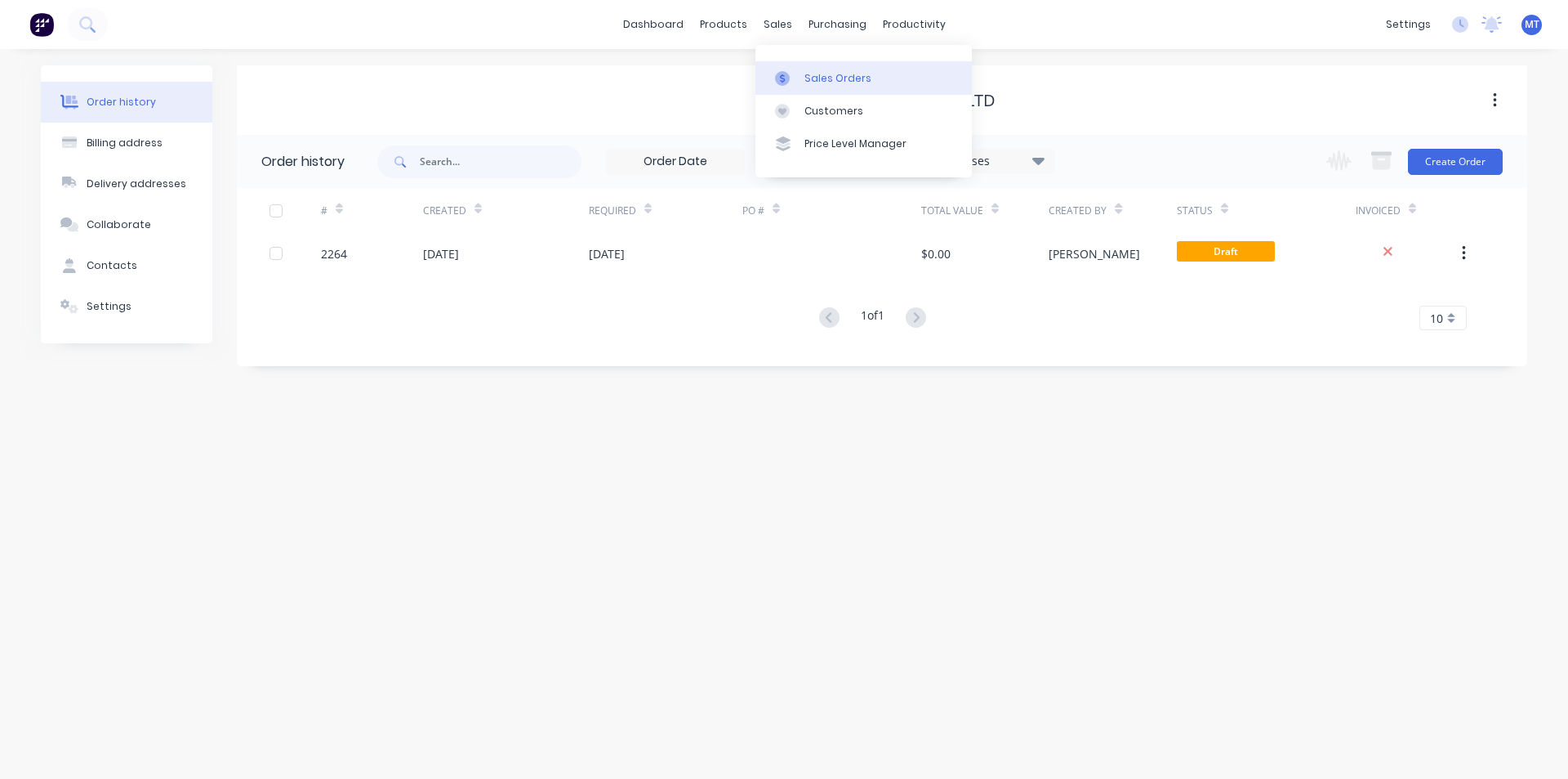
click at [819, 82] on div "Sales Orders" at bounding box center [839, 78] width 67 height 15
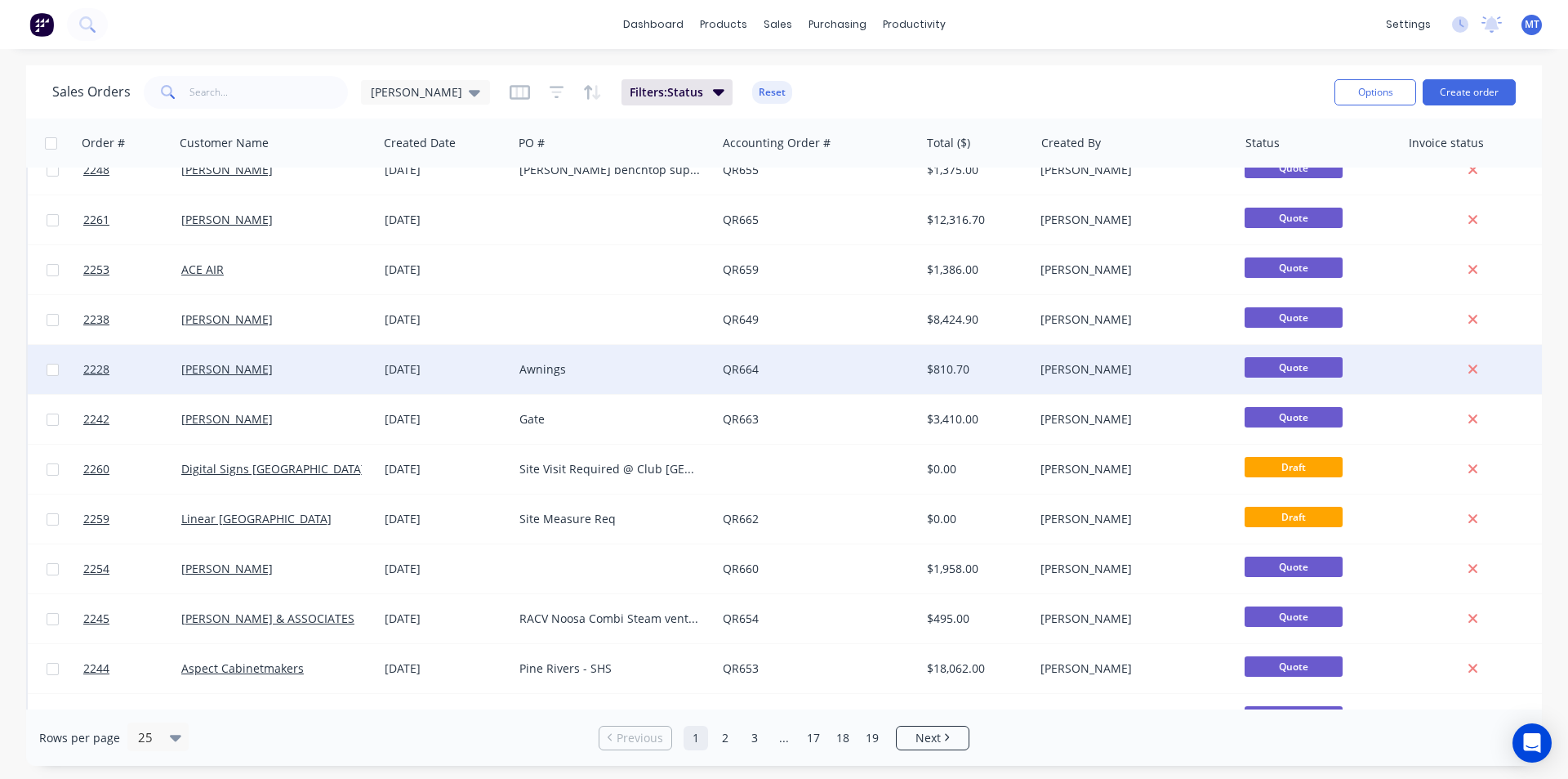
scroll to position [490, 0]
